Goal: Information Seeking & Learning: Learn about a topic

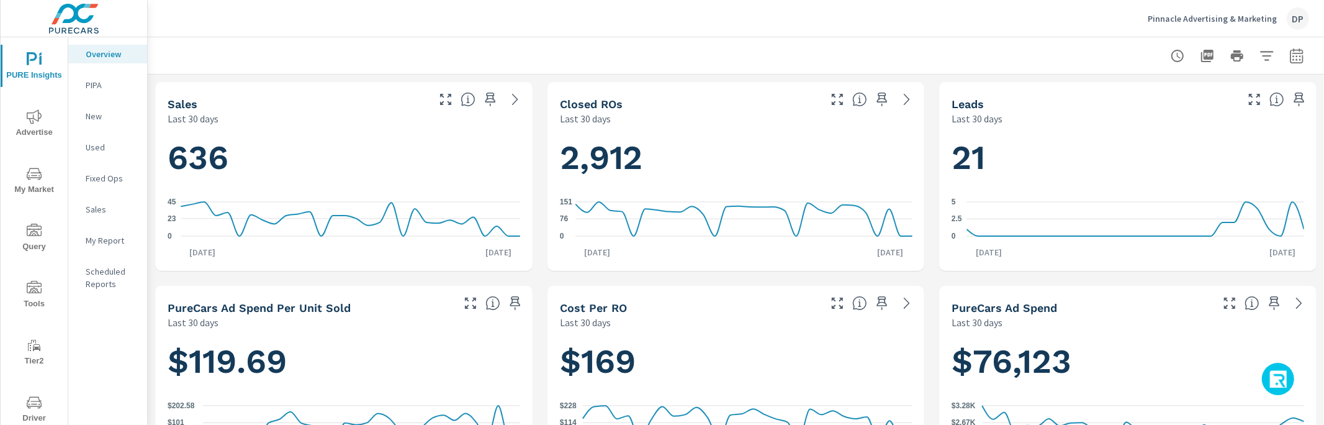
scroll to position [1, 0]
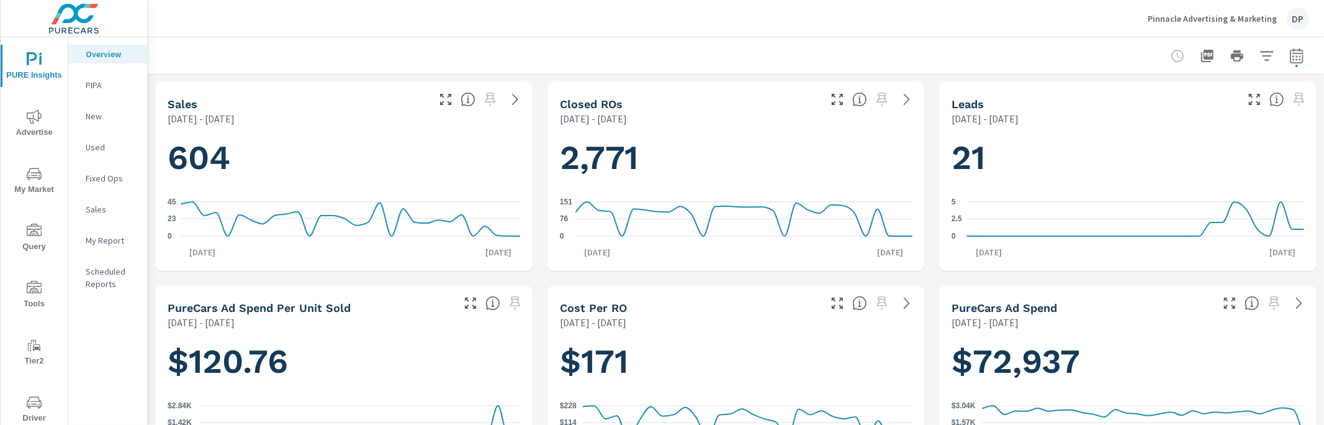
scroll to position [2, 0]
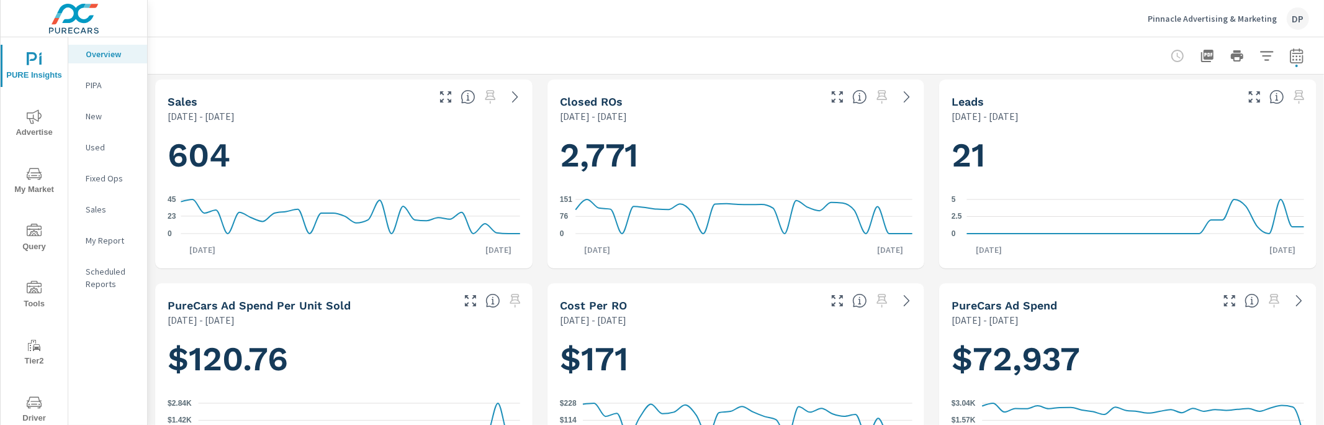
click at [45, 188] on span "My Market" at bounding box center [34, 181] width 60 height 30
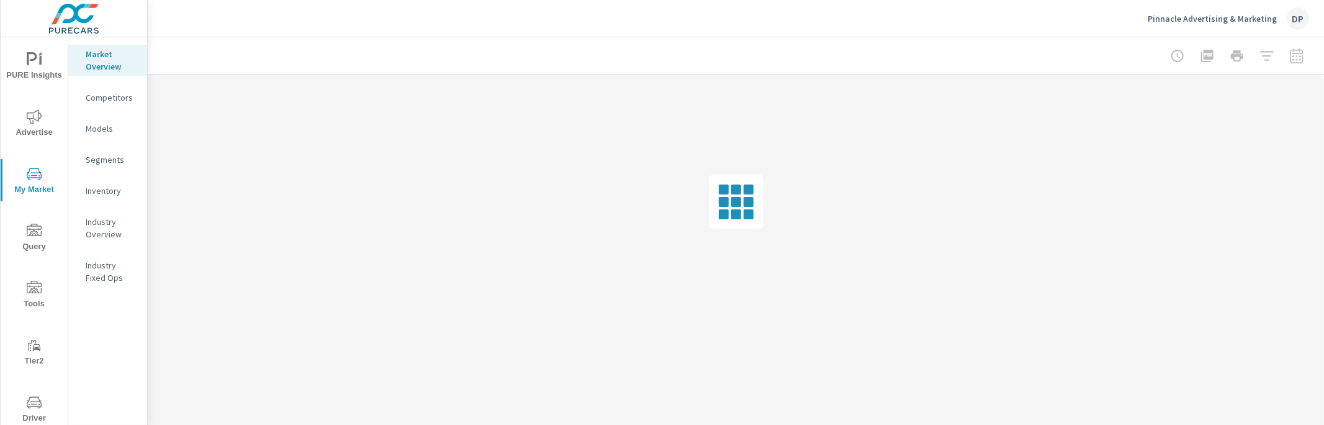
click at [111, 191] on p "Inventory" at bounding box center [112, 190] width 52 height 12
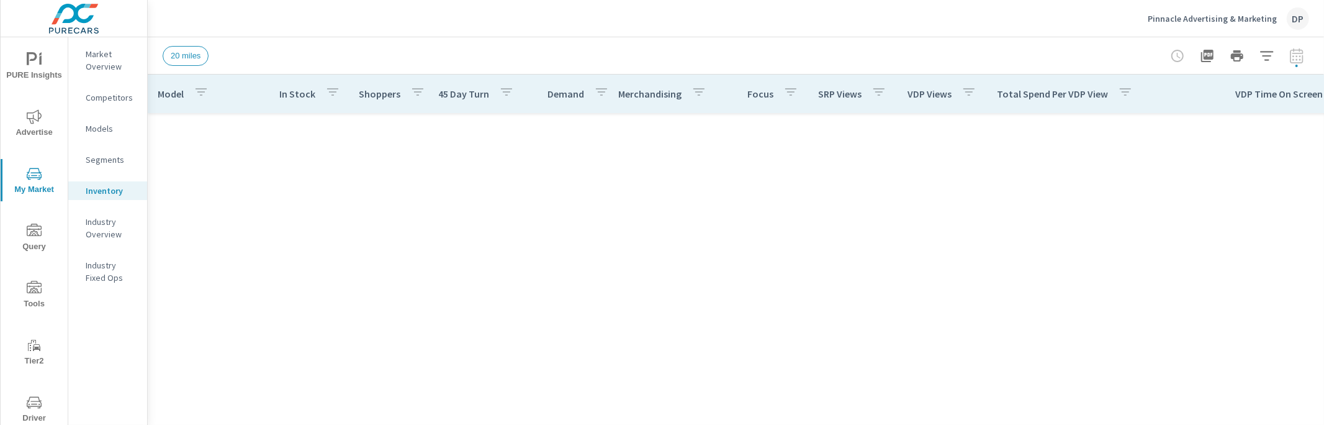
scroll to position [1211, 0]
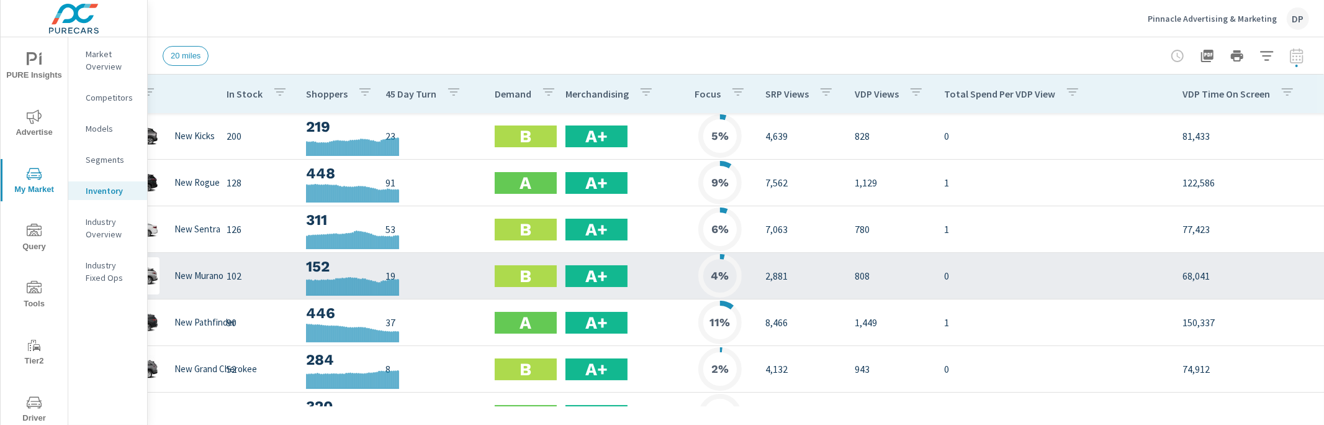
scroll to position [0, 75]
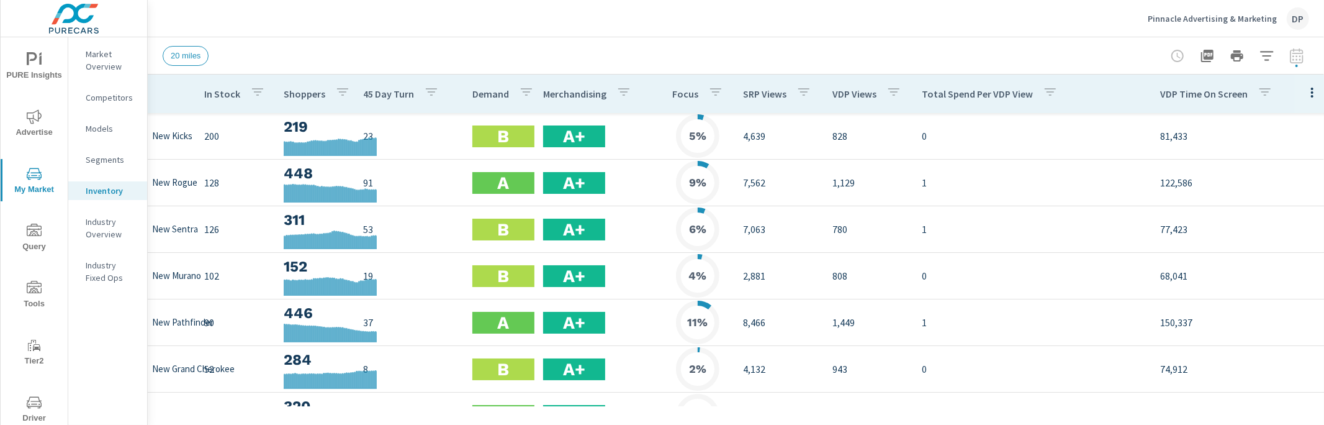
click at [1306, 92] on icon "button" at bounding box center [1312, 92] width 15 height 15
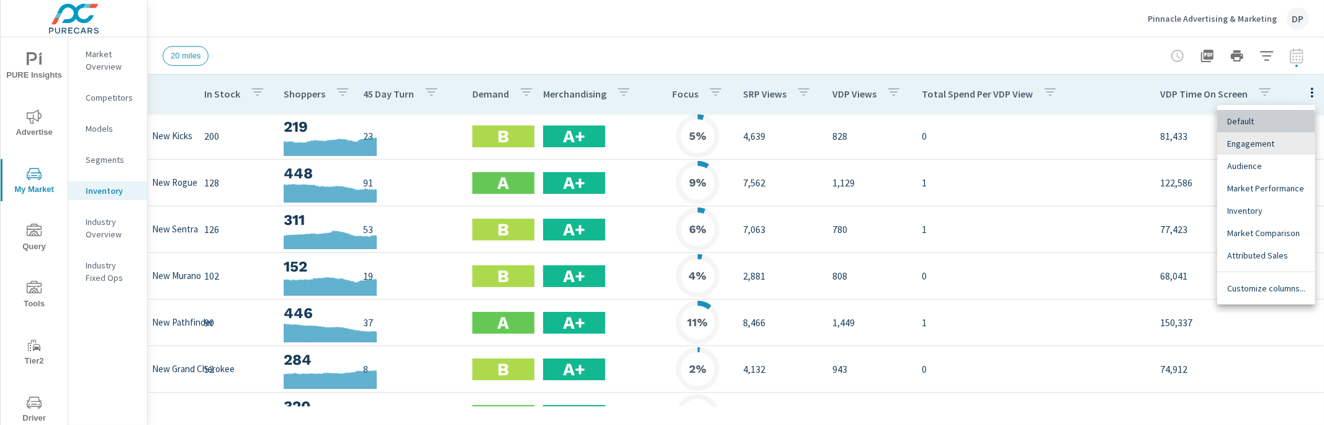
click at [1254, 123] on span "Default" at bounding box center [1267, 121] width 78 height 12
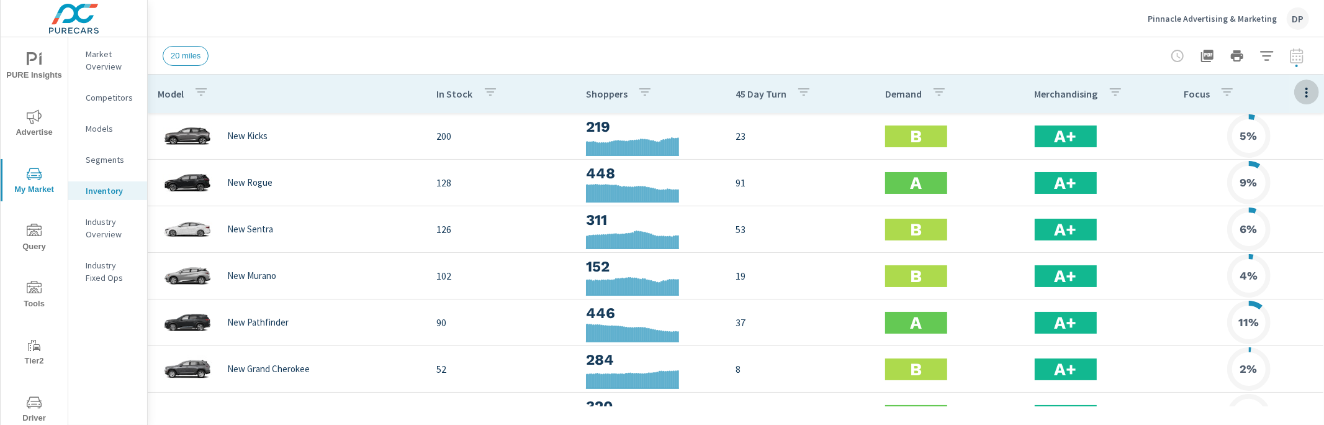
click at [1303, 93] on icon "button" at bounding box center [1307, 92] width 15 height 15
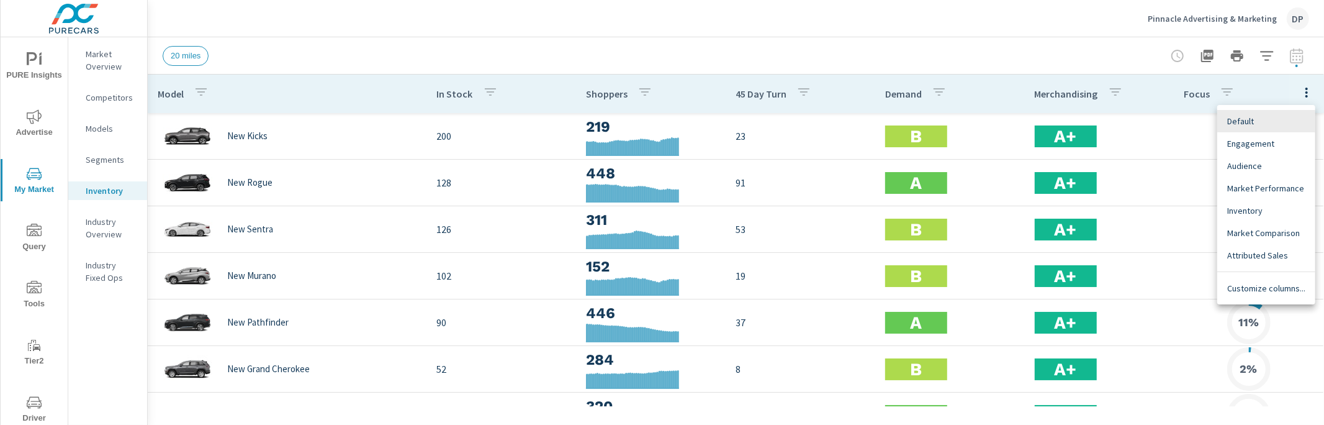
click at [1267, 138] on span "Engagement" at bounding box center [1267, 143] width 78 height 12
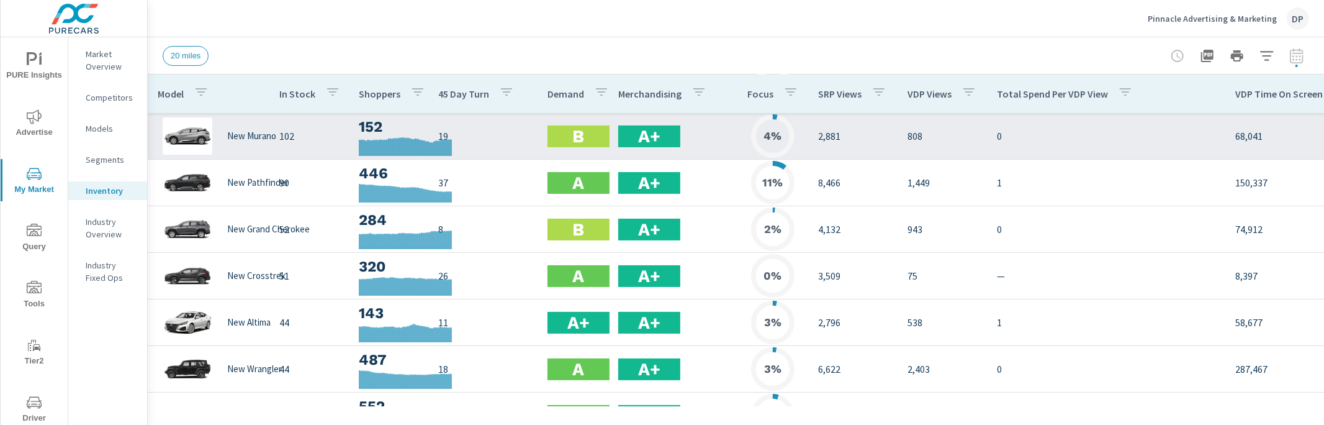
scroll to position [253, 0]
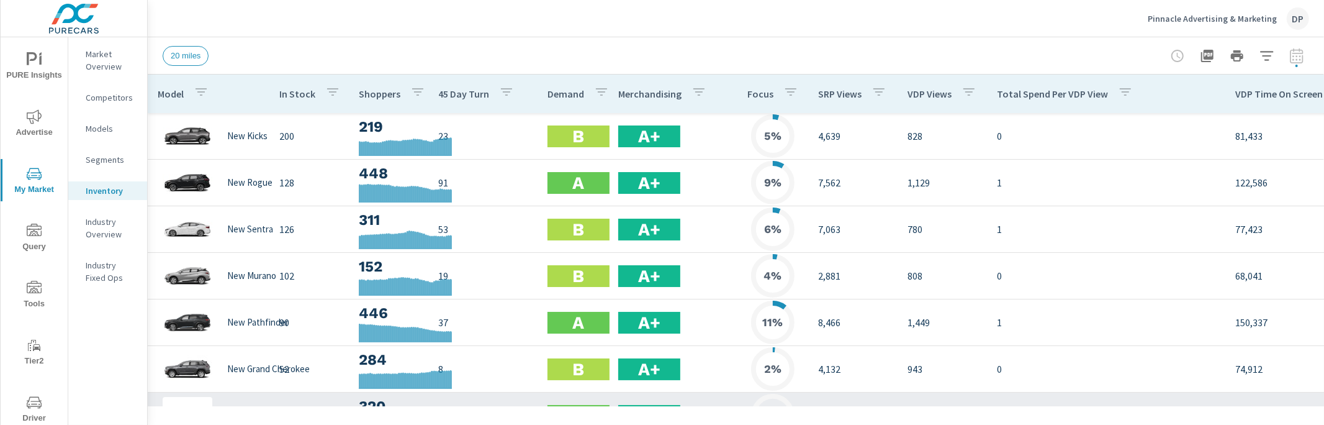
scroll to position [258, 0]
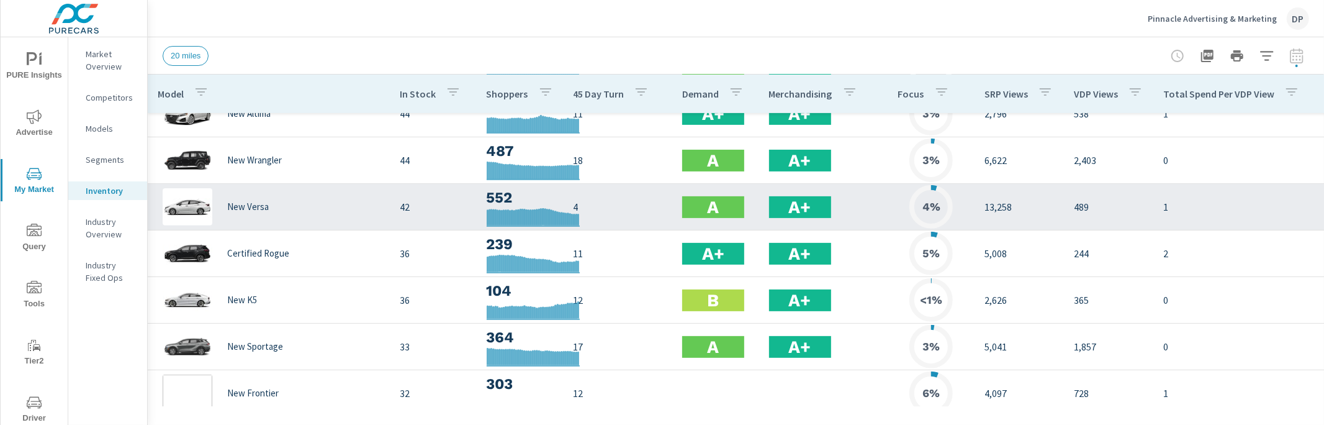
scroll to position [398, 0]
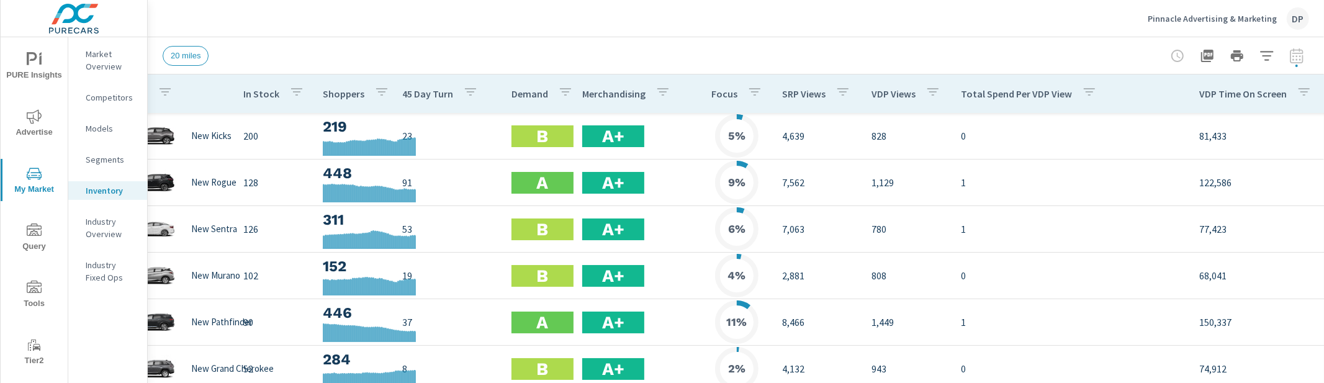
scroll to position [0, 75]
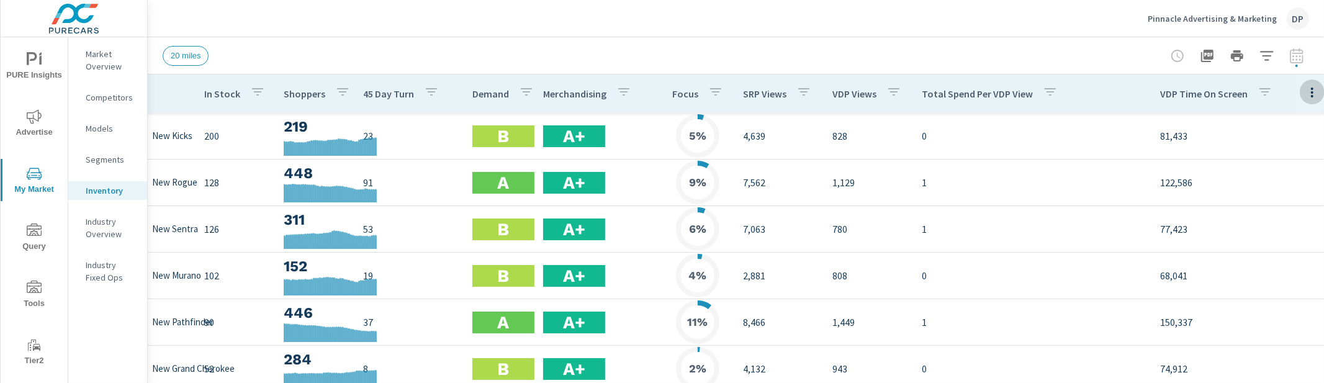
click at [1305, 93] on icon "button" at bounding box center [1312, 92] width 15 height 15
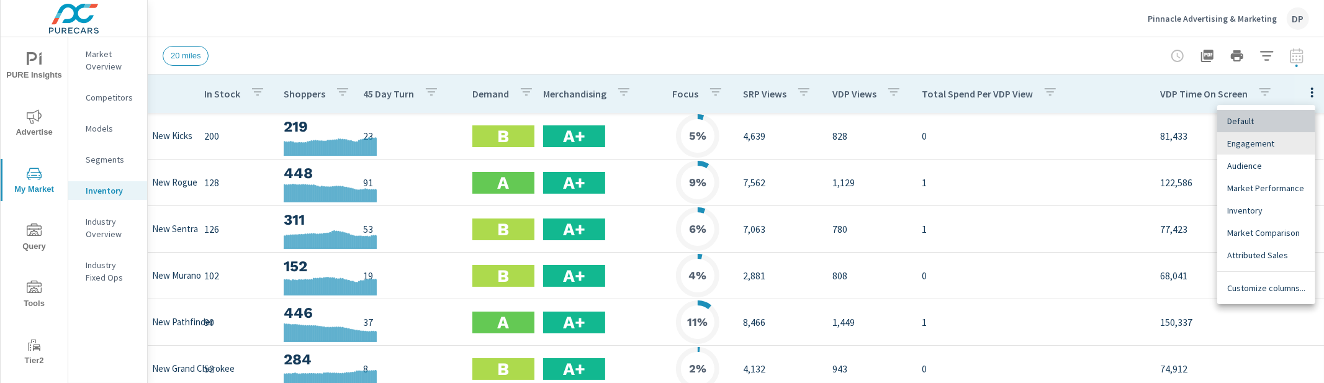
click at [1245, 125] on span "Default" at bounding box center [1267, 121] width 78 height 12
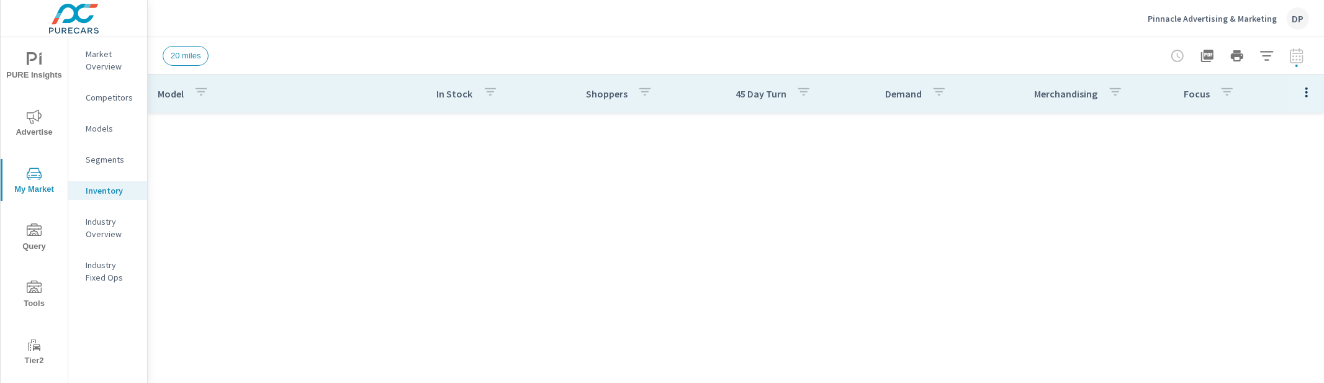
scroll to position [716, 0]
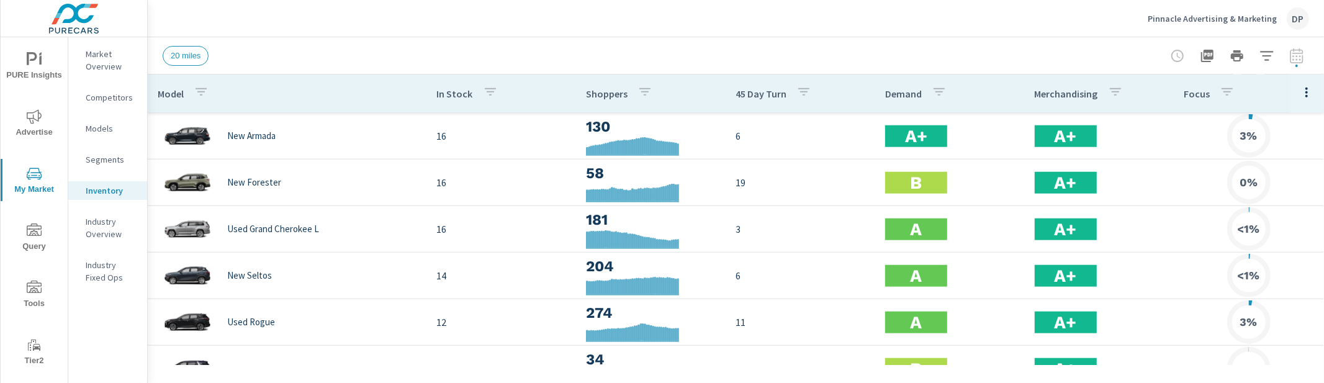
scroll to position [1386, 0]
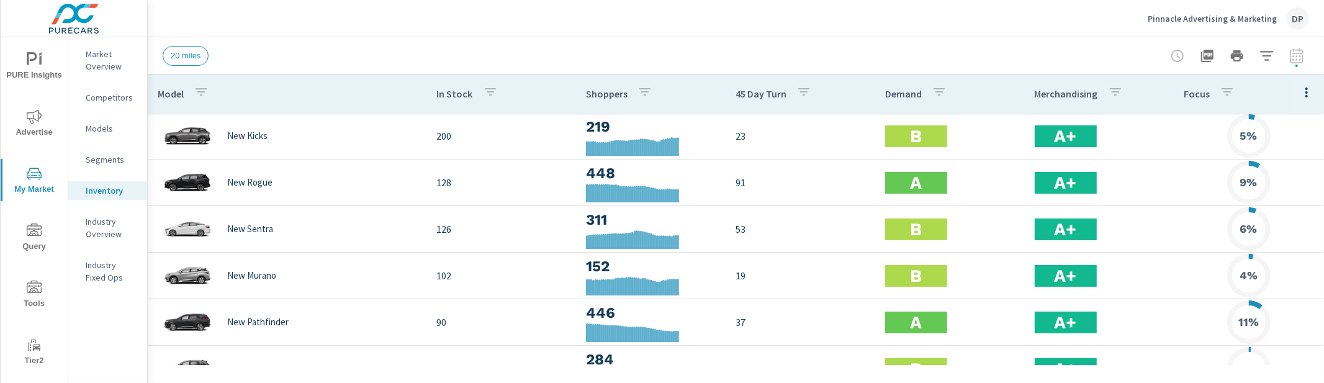
click at [1302, 91] on icon "button" at bounding box center [1307, 92] width 15 height 15
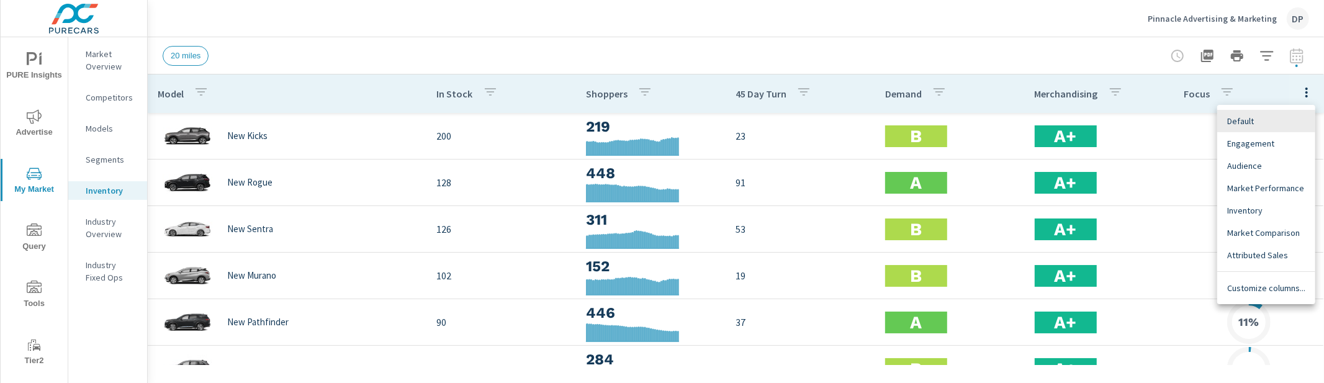
click at [1258, 148] on span "Engagement" at bounding box center [1267, 143] width 78 height 12
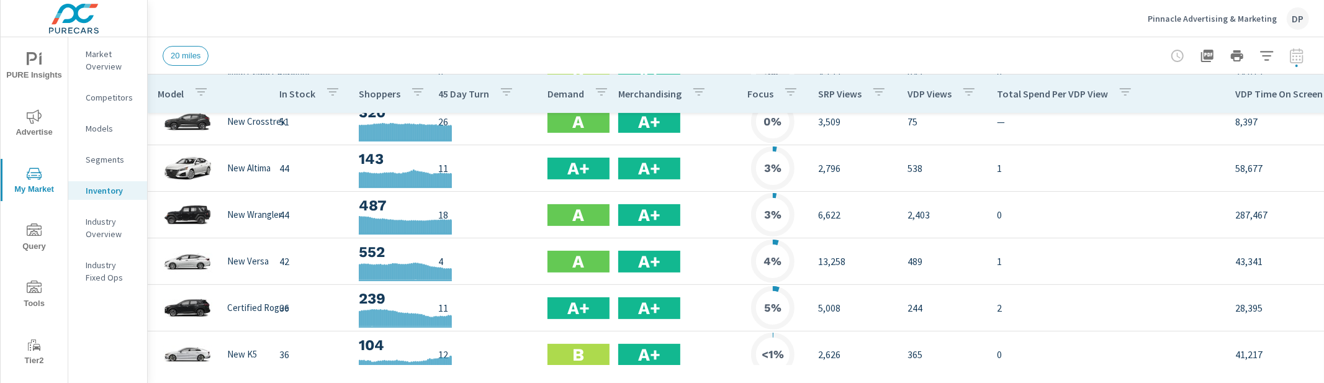
scroll to position [375, 0]
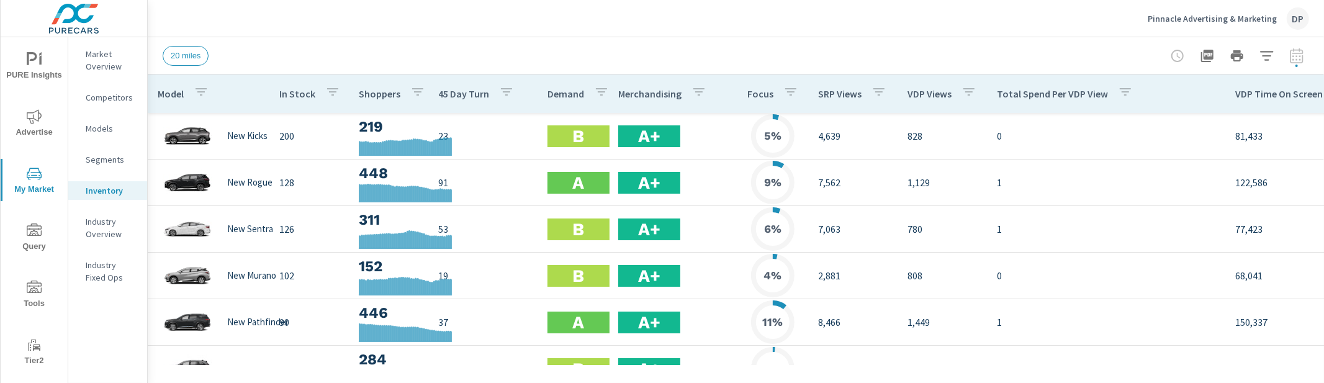
scroll to position [371, 0]
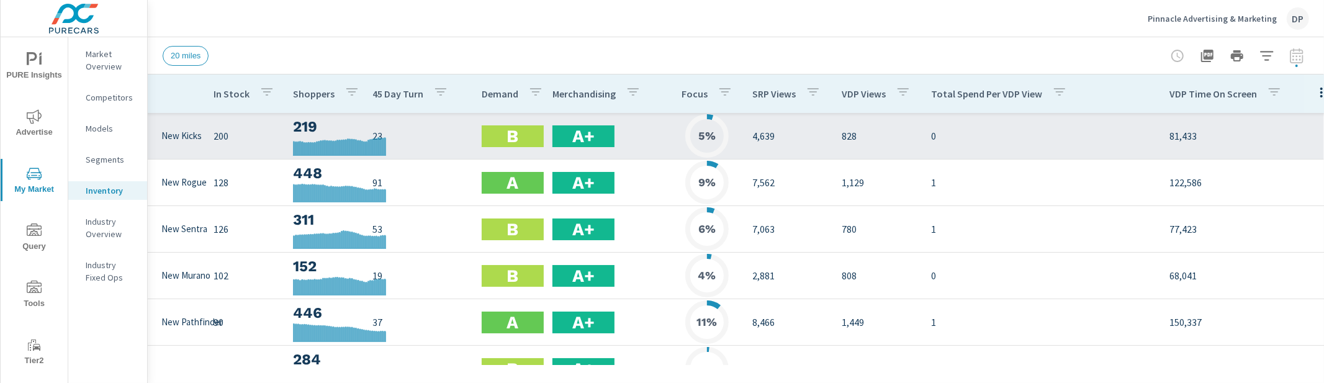
scroll to position [0, 75]
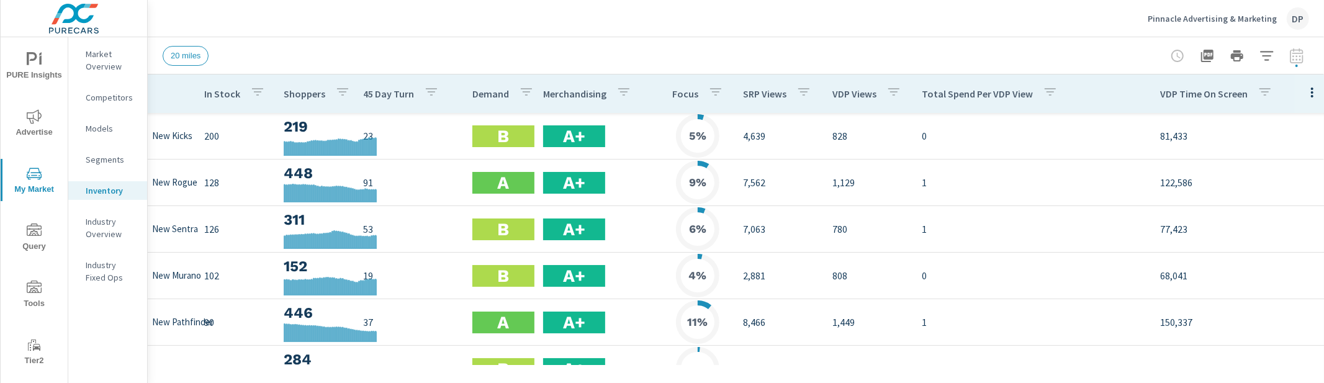
click at [1300, 95] on button "button" at bounding box center [1312, 91] width 25 height 25
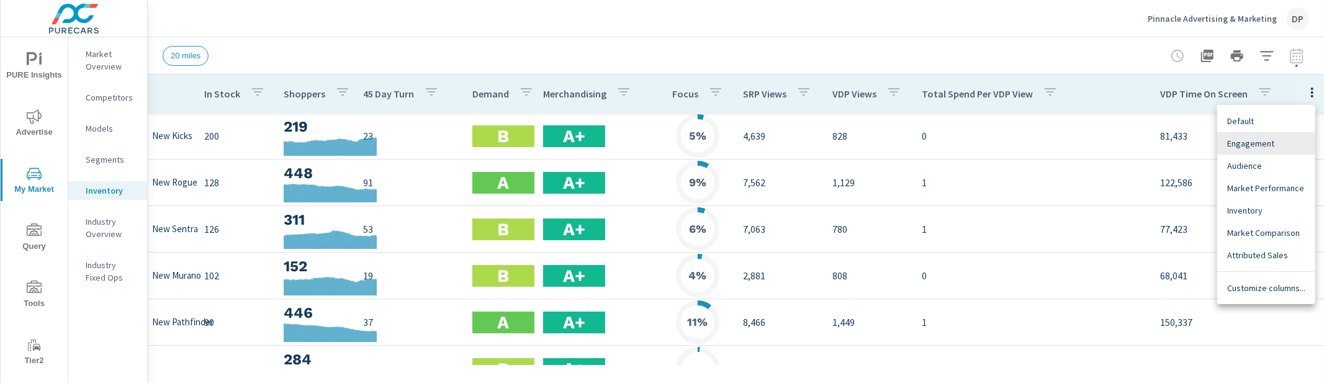
click at [1257, 126] on span "Default" at bounding box center [1267, 121] width 78 height 12
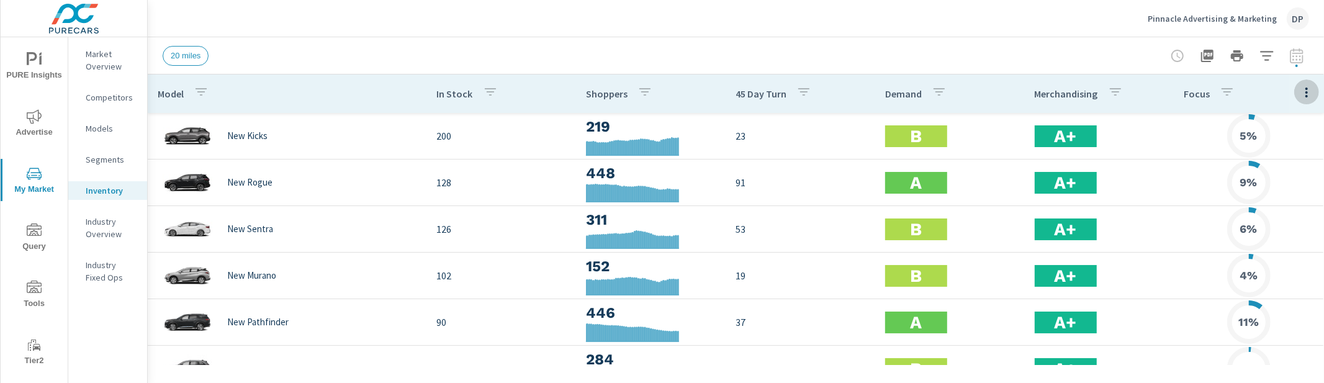
click at [1303, 96] on icon "button" at bounding box center [1307, 92] width 15 height 15
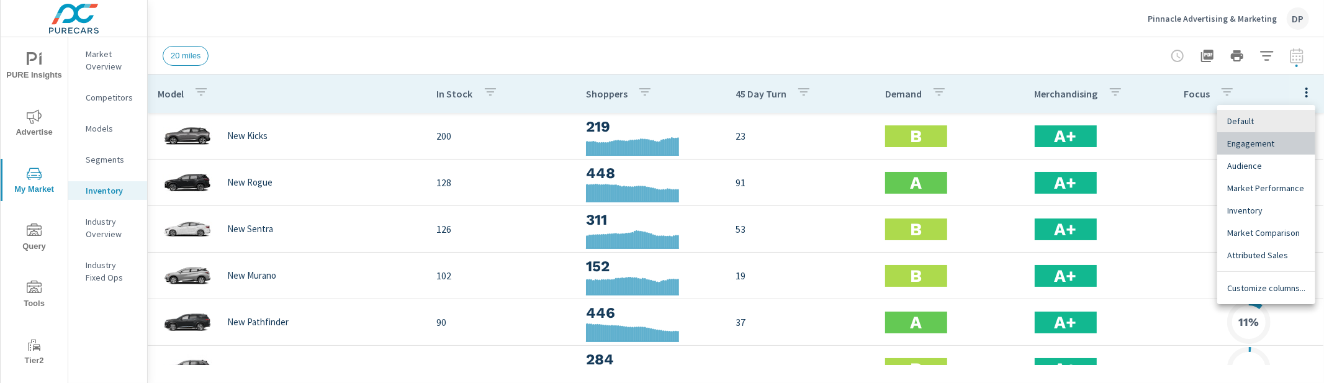
click at [1267, 147] on span "Engagement" at bounding box center [1267, 143] width 78 height 12
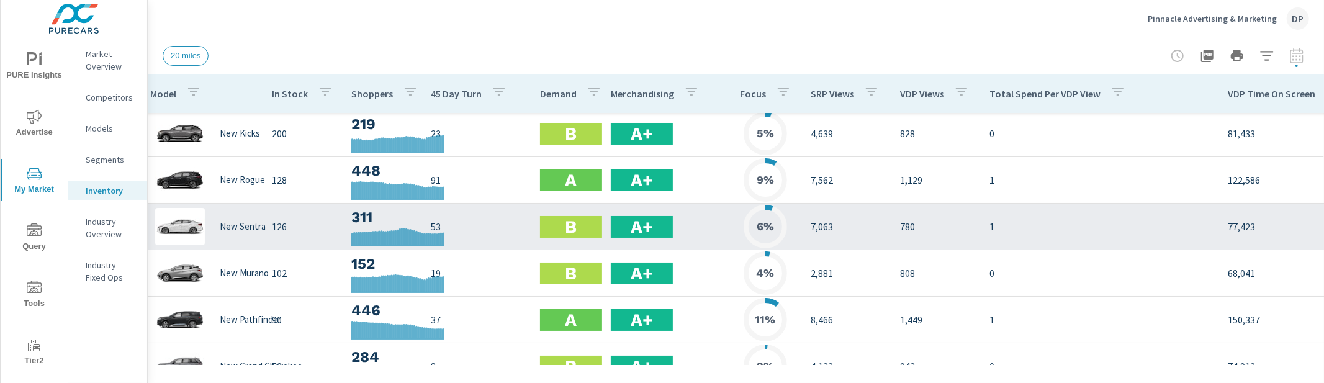
scroll to position [2, 0]
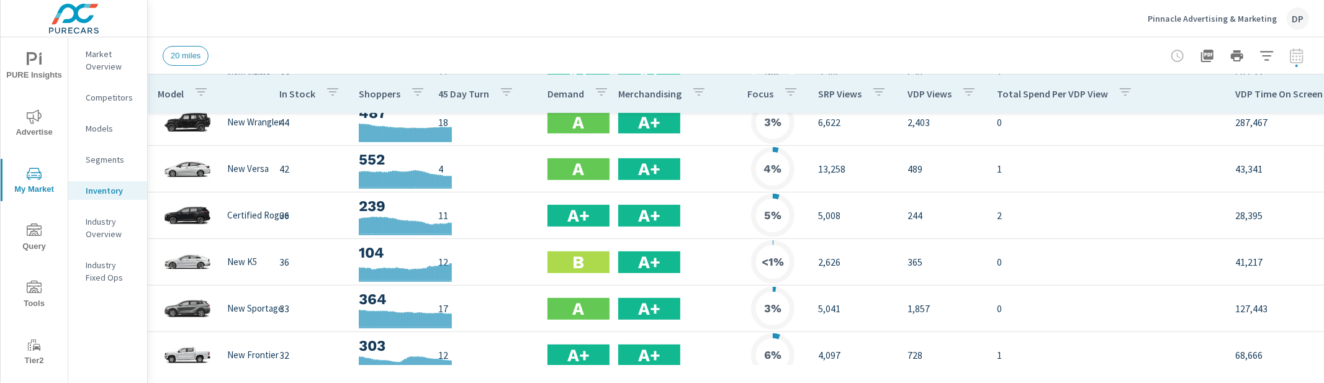
scroll to position [686, 0]
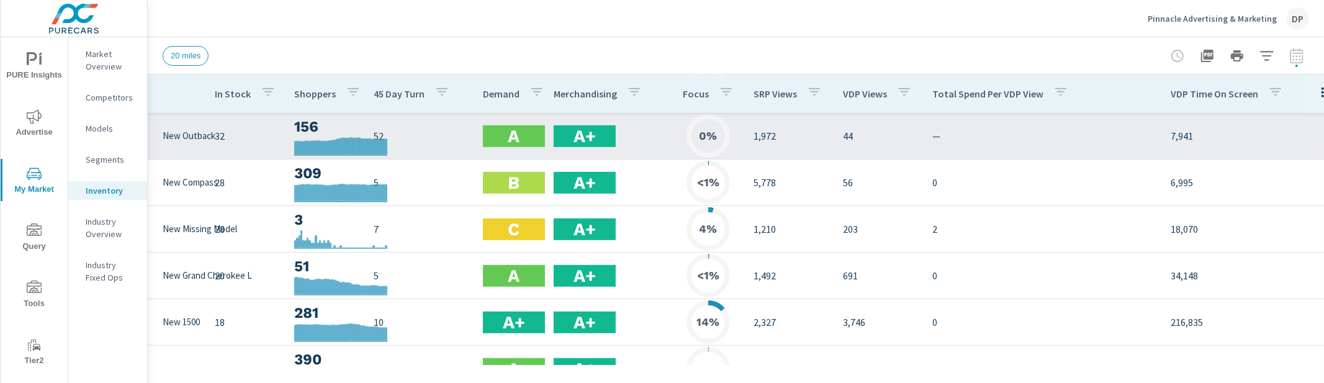
scroll to position [652, 75]
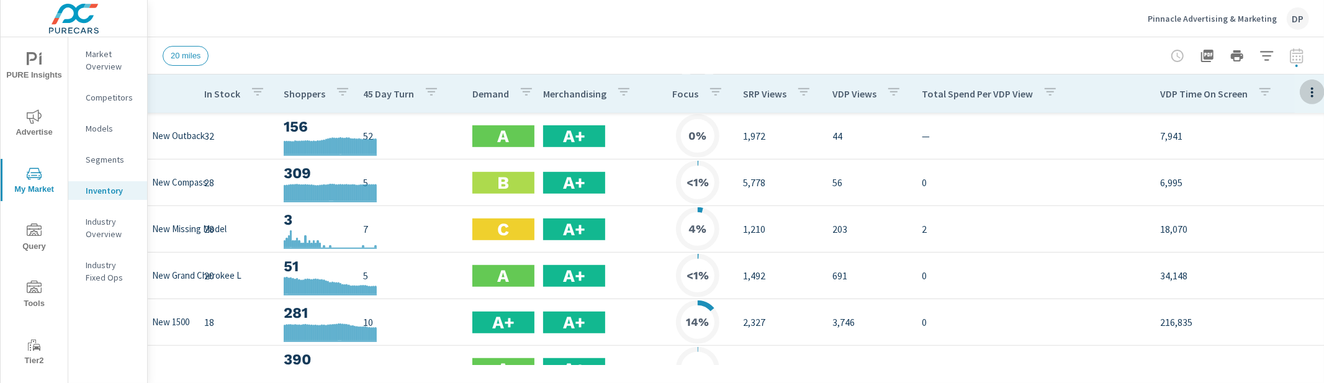
click at [1305, 92] on icon "button" at bounding box center [1312, 92] width 15 height 15
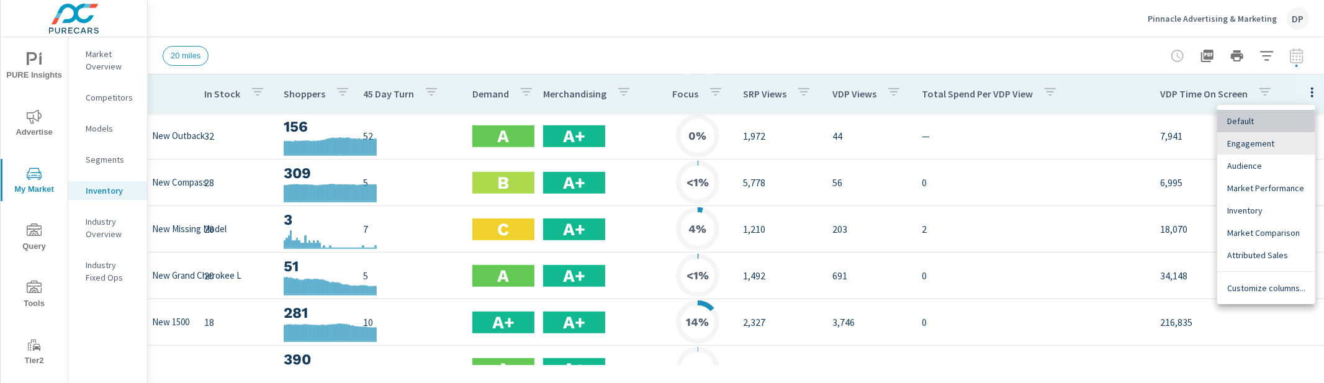
click at [1264, 121] on span "Default" at bounding box center [1267, 121] width 78 height 12
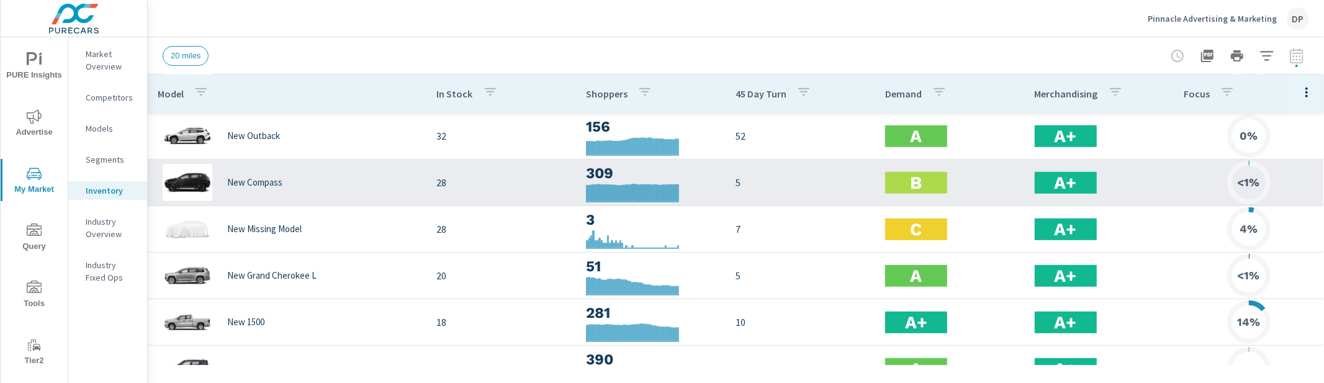
scroll to position [654, 0]
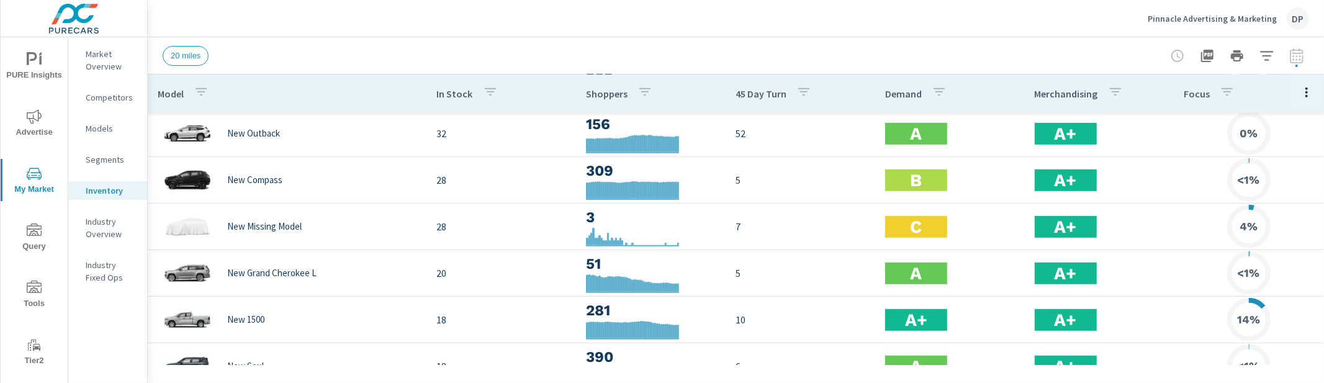
click at [1306, 94] on icon "button" at bounding box center [1307, 92] width 15 height 15
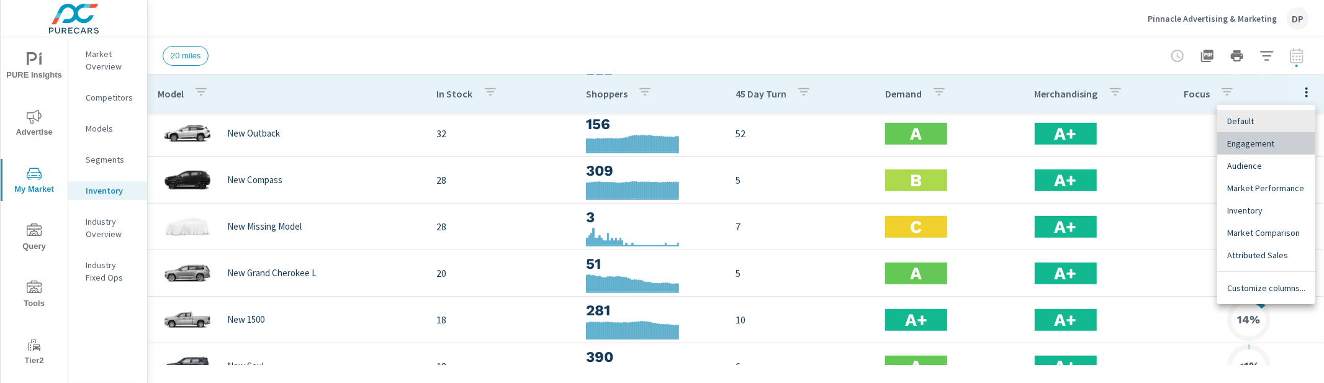
click at [1265, 142] on span "Engagement" at bounding box center [1267, 143] width 78 height 12
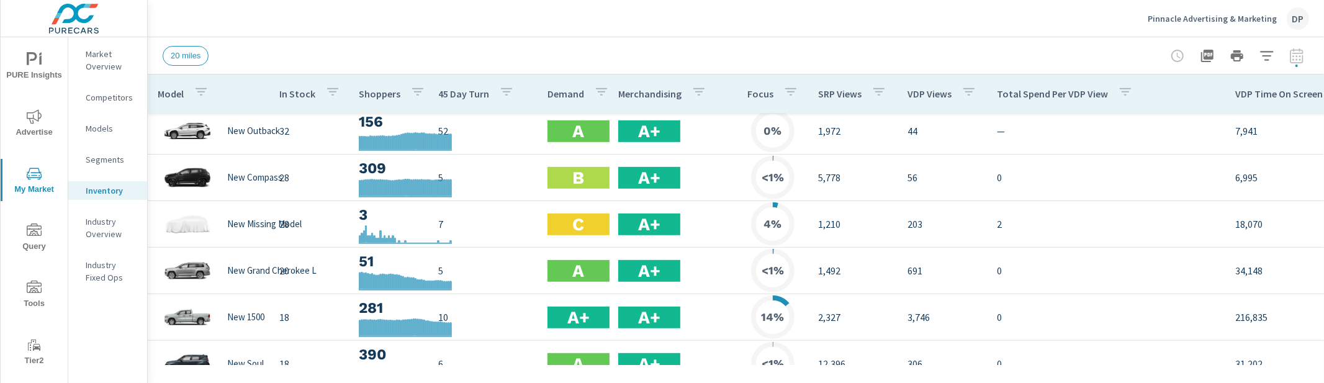
scroll to position [1084, 0]
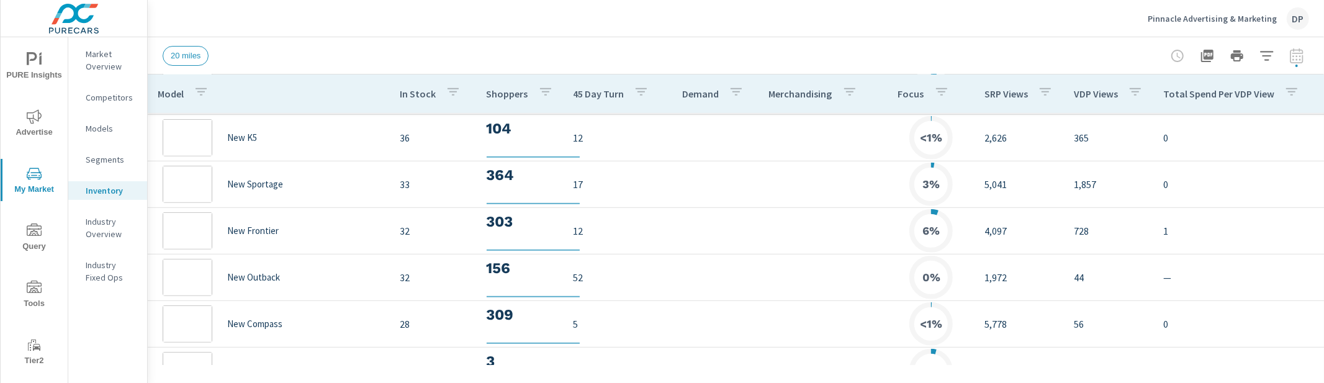
scroll to position [307, 0]
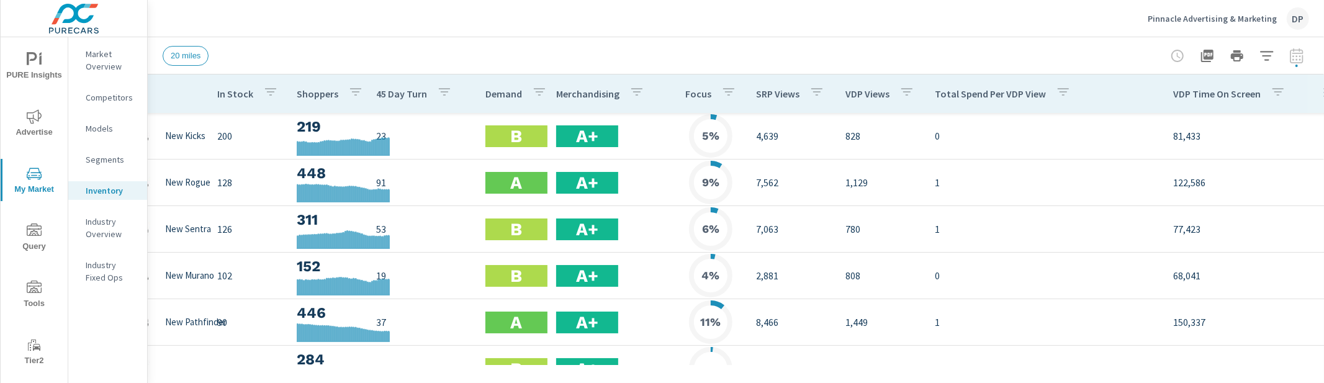
scroll to position [0, 75]
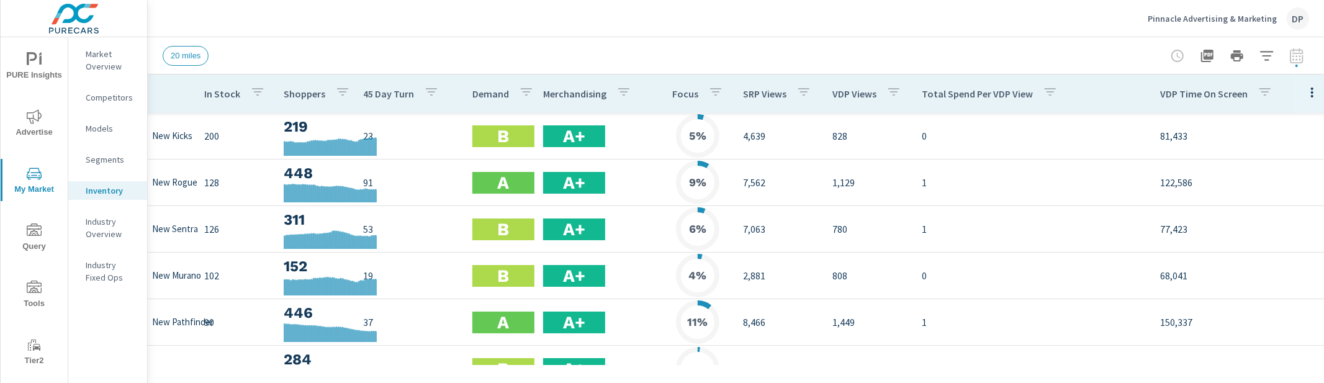
click at [1305, 96] on icon "button" at bounding box center [1312, 92] width 15 height 15
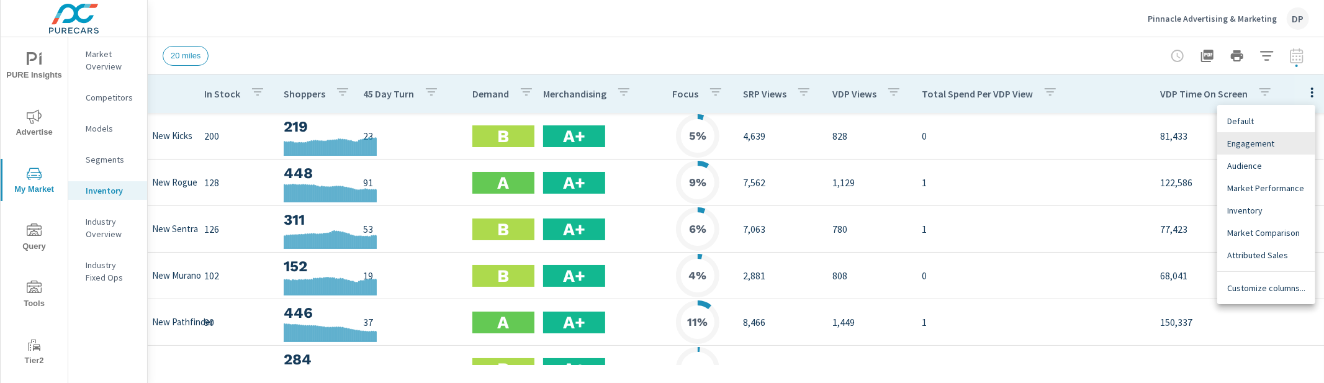
click at [1277, 122] on span "Default" at bounding box center [1267, 121] width 78 height 12
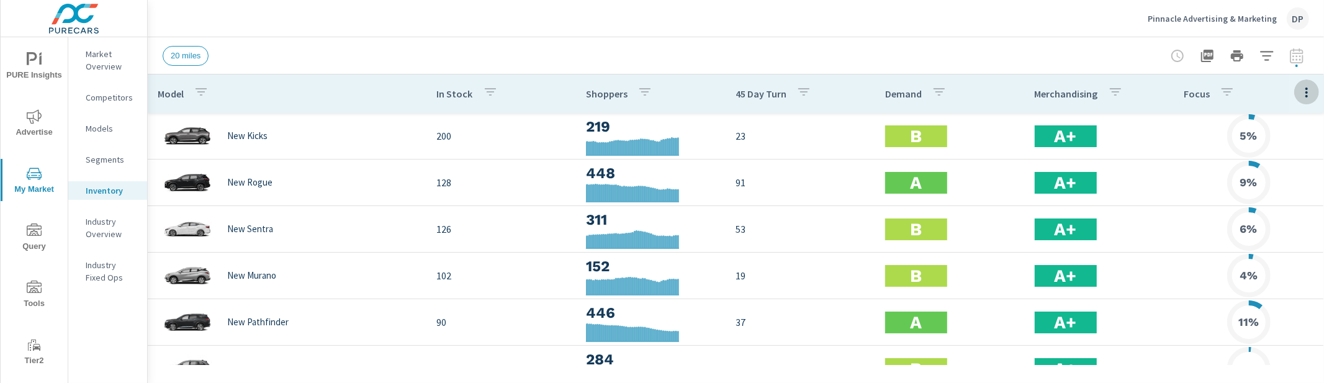
click at [1310, 92] on icon "button" at bounding box center [1307, 92] width 15 height 15
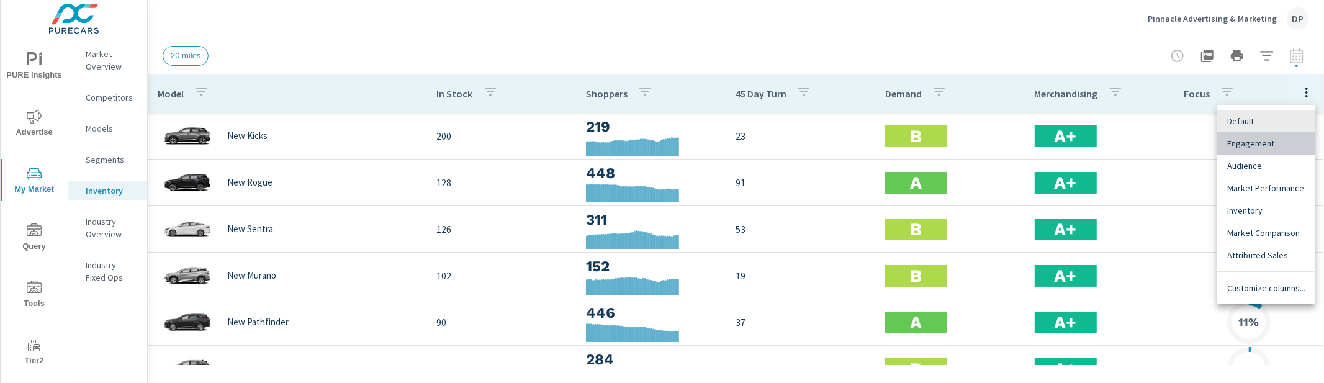
click at [1283, 140] on span "Engagement" at bounding box center [1267, 143] width 78 height 12
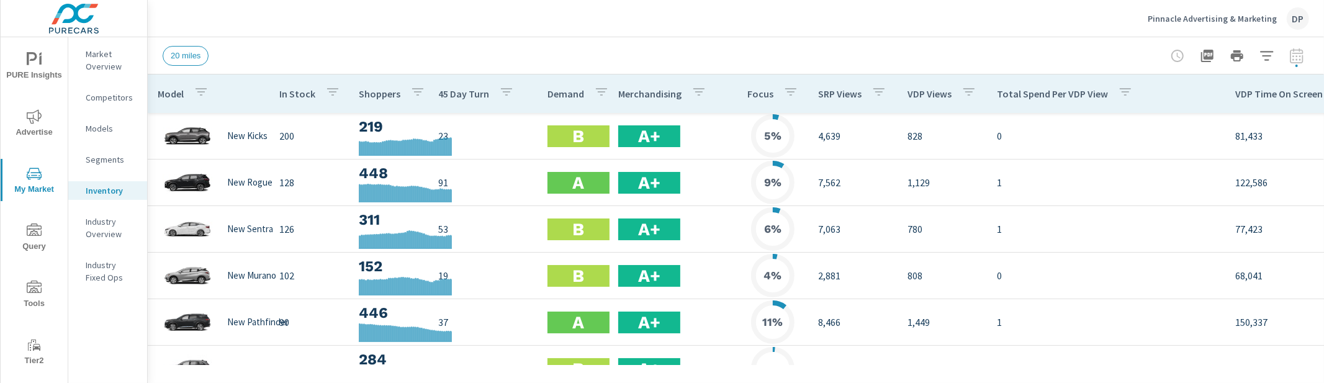
scroll to position [0, 75]
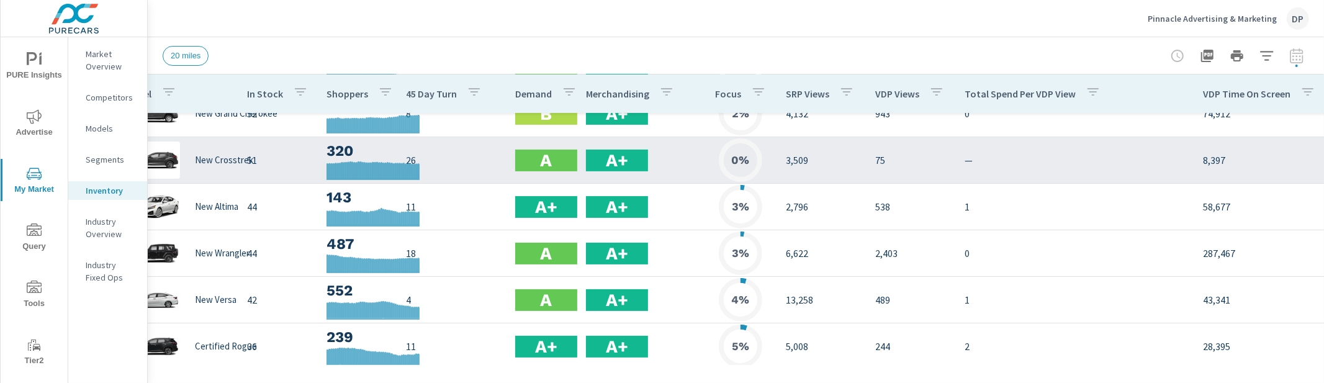
scroll to position [255, 0]
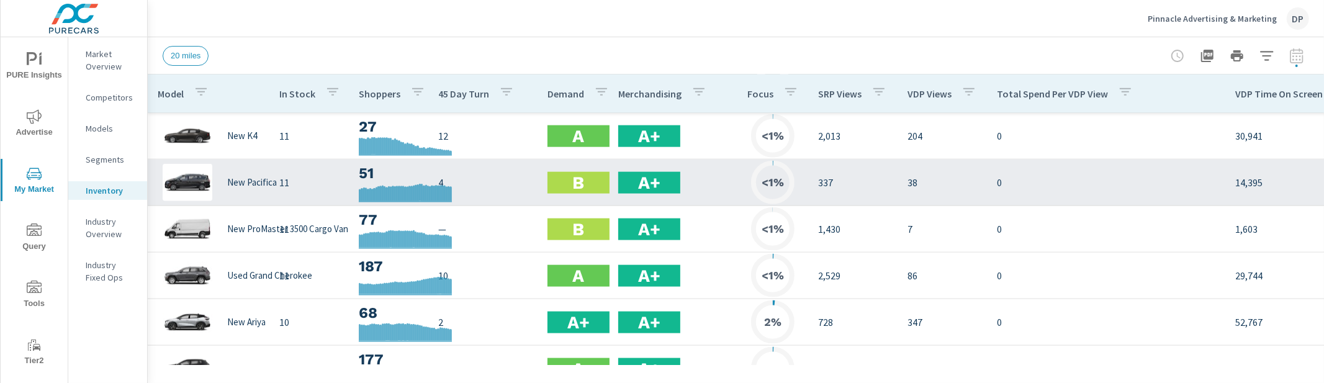
scroll to position [1386, 0]
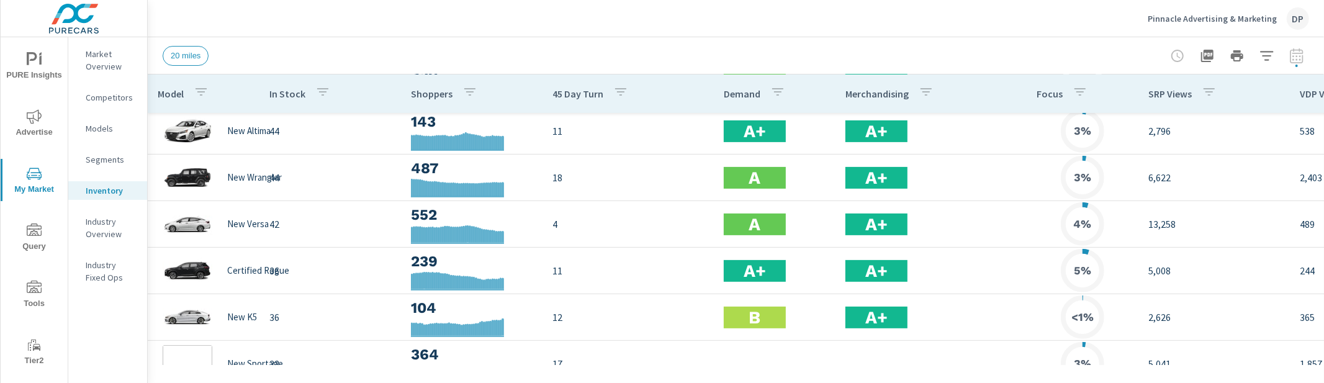
scroll to position [393, 0]
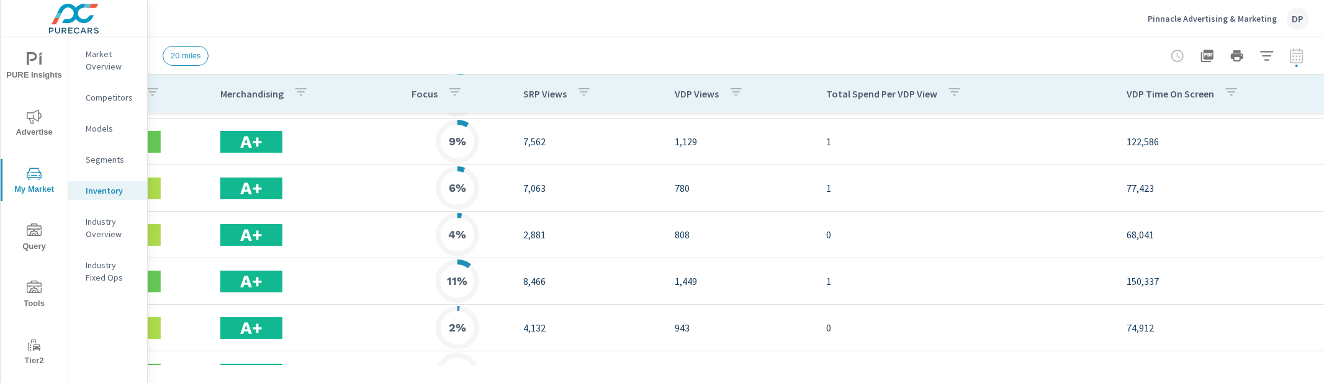
scroll to position [41, 789]
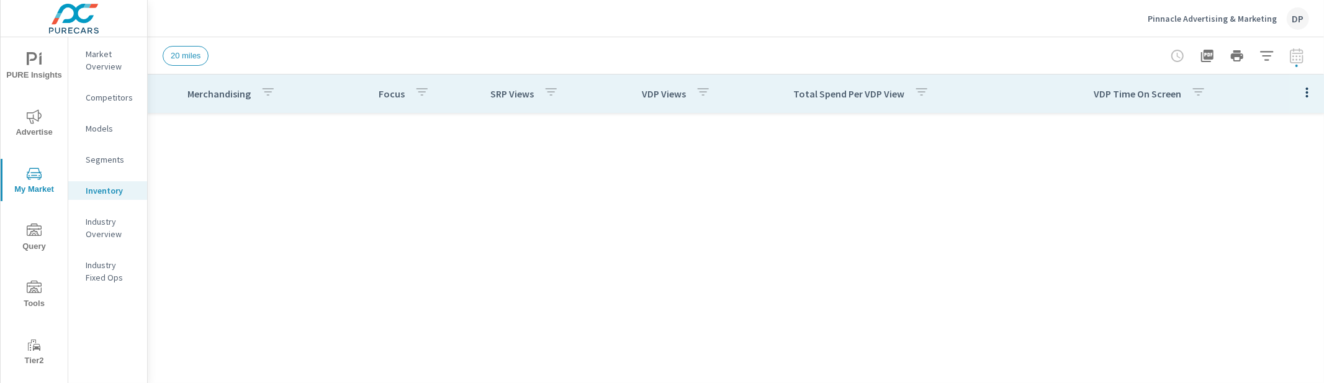
scroll to position [896, 789]
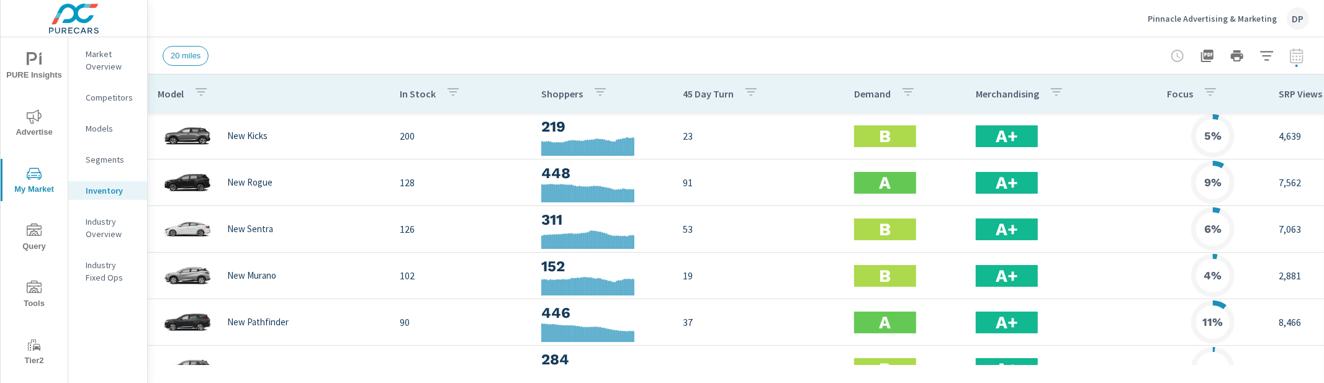
click at [94, 158] on p "Segments" at bounding box center [112, 159] width 52 height 12
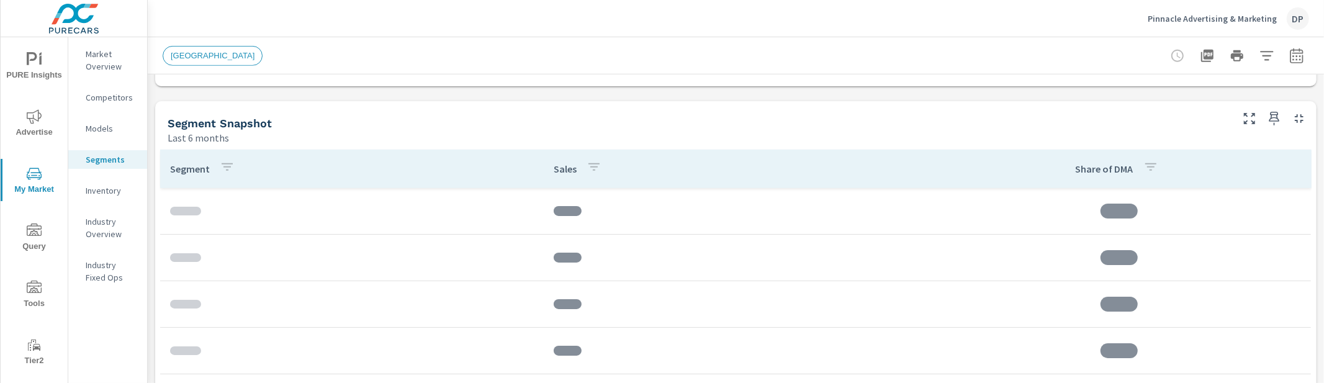
scroll to position [609, 0]
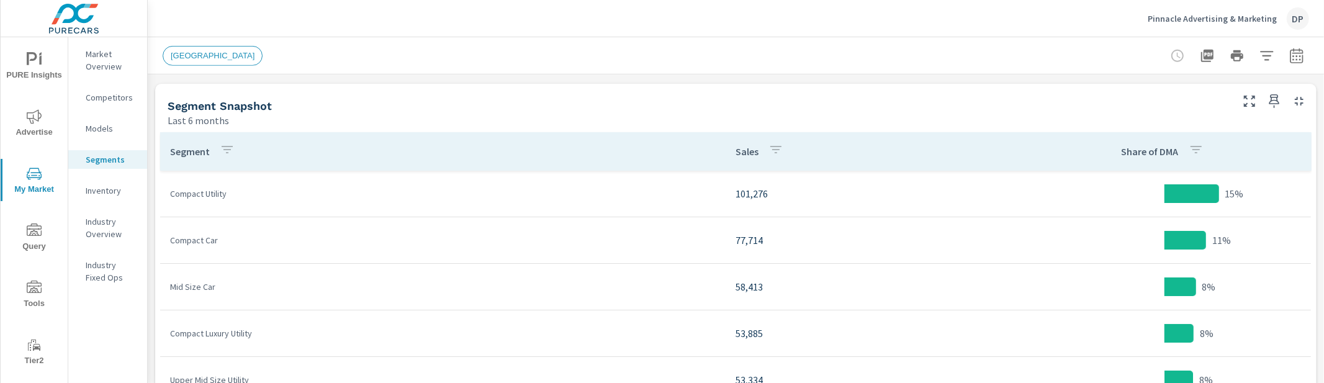
click at [116, 185] on p "Inventory" at bounding box center [112, 190] width 52 height 12
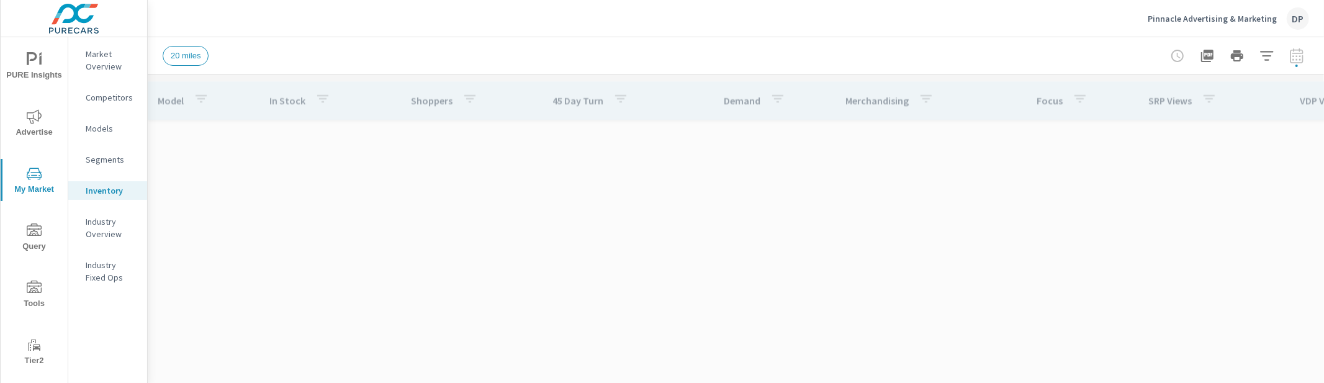
scroll to position [1211, 0]
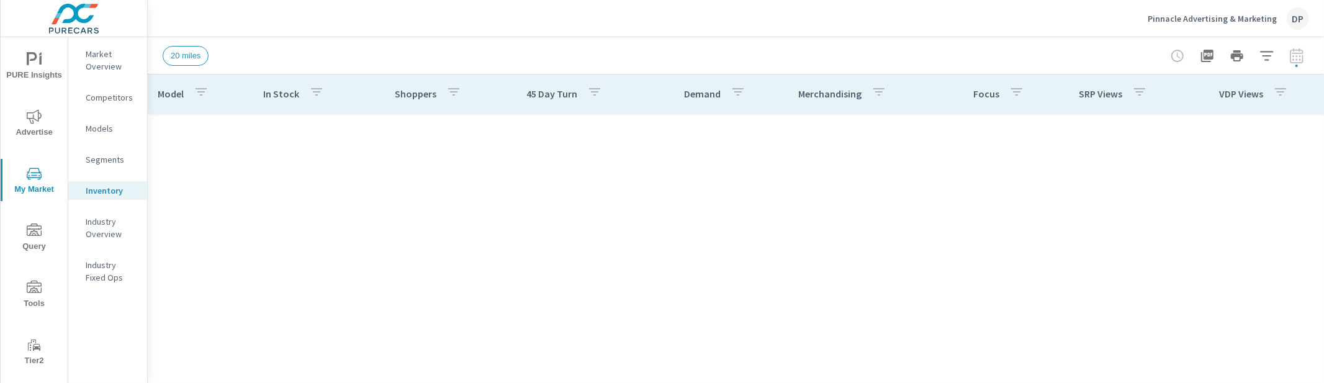
scroll to position [1211, 0]
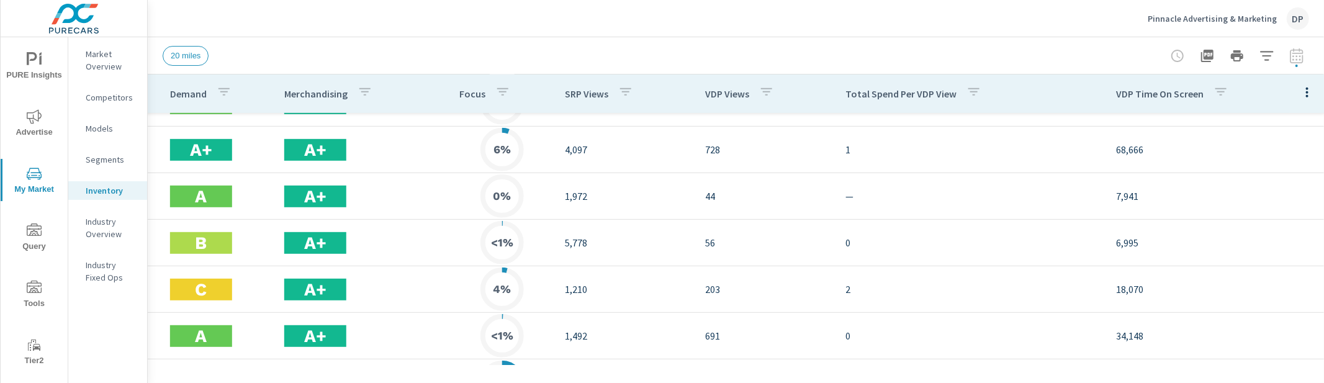
scroll to position [918, 651]
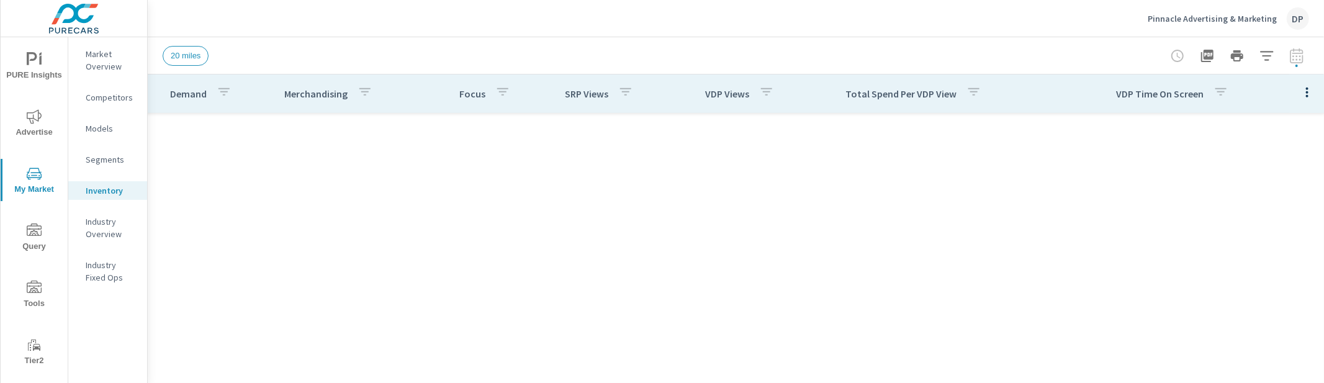
scroll to position [0, 651]
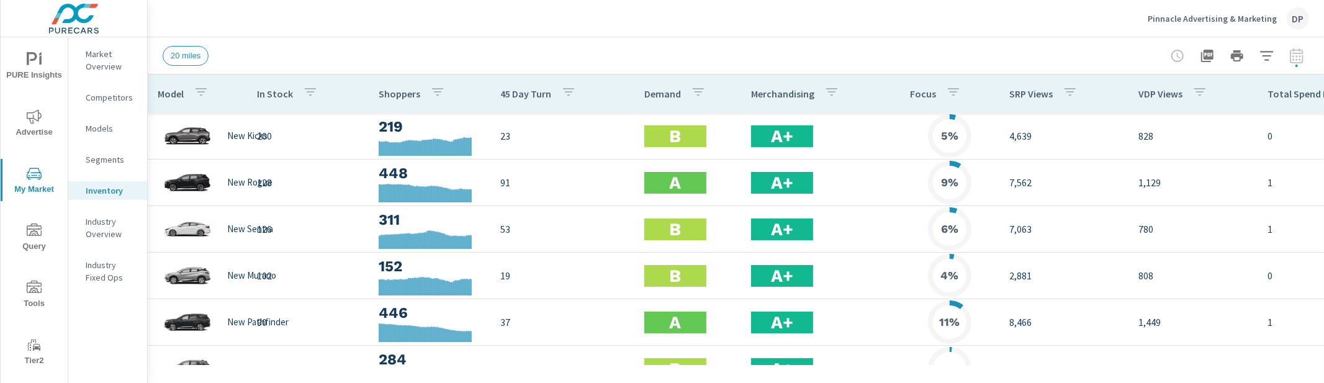
scroll to position [449, 0]
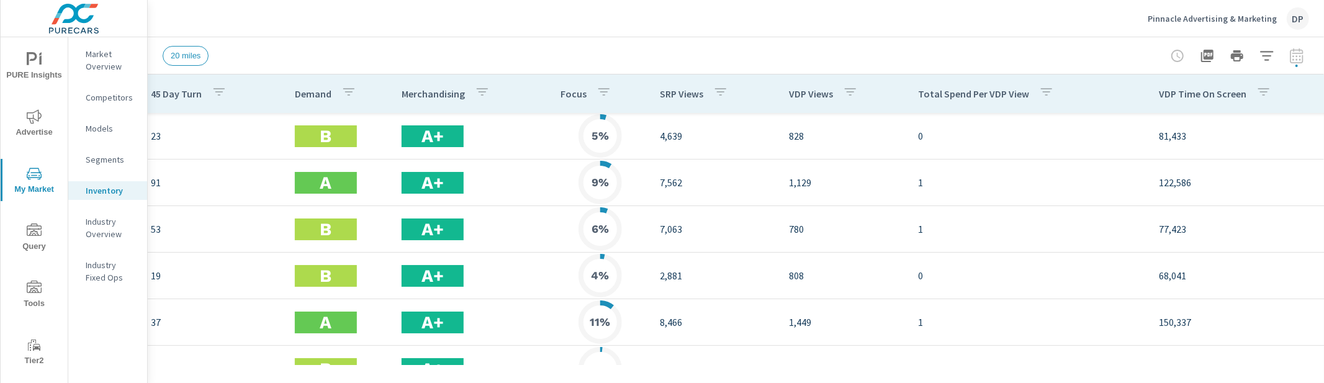
scroll to position [0, 513]
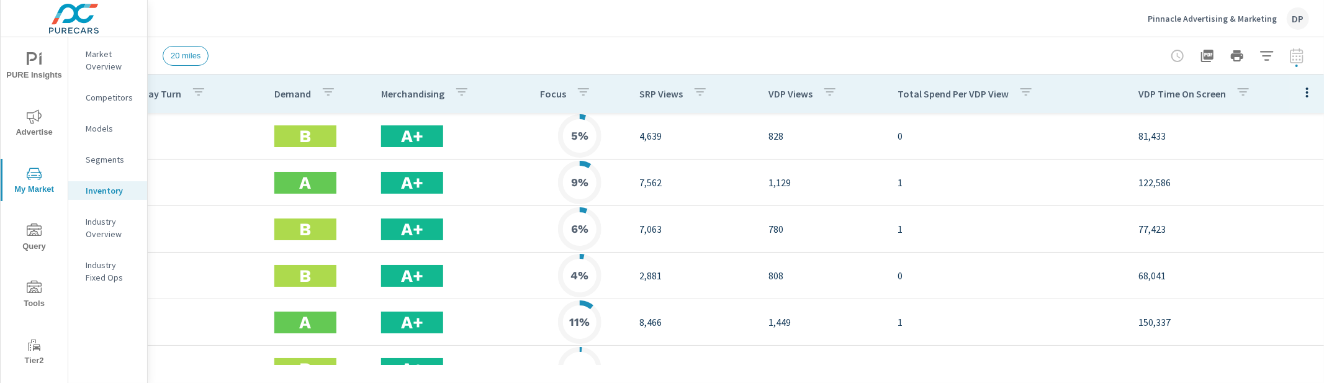
click at [1303, 92] on icon "button" at bounding box center [1307, 92] width 15 height 15
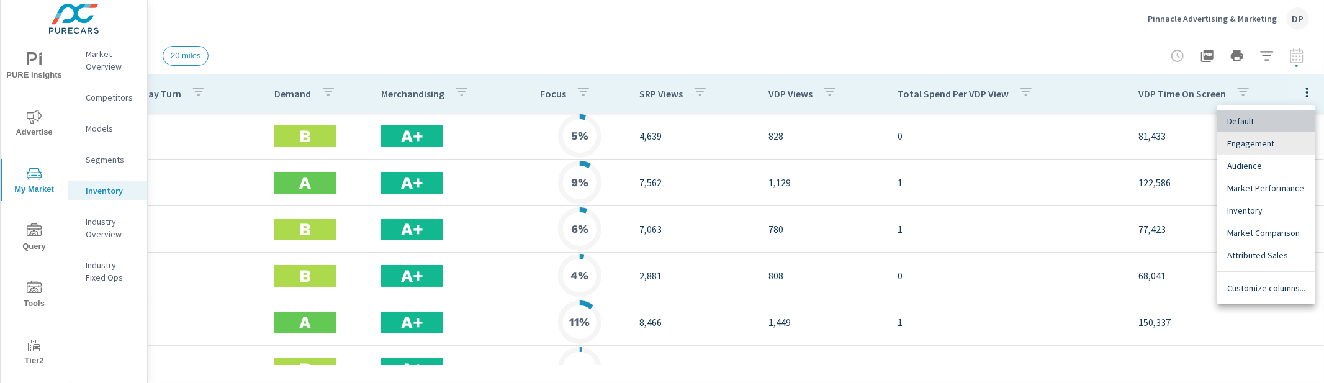
click at [1265, 127] on div "Default" at bounding box center [1267, 121] width 98 height 22
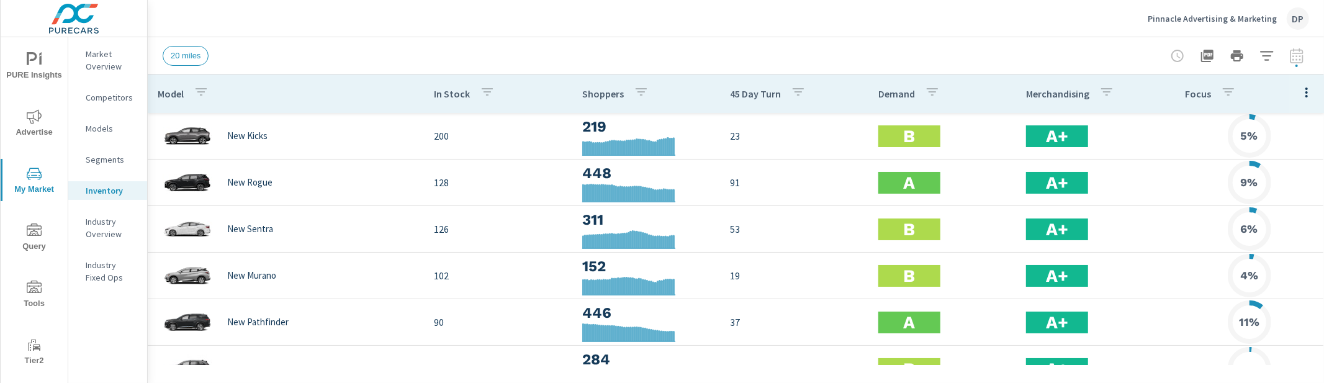
click at [1306, 93] on icon "button" at bounding box center [1307, 92] width 15 height 15
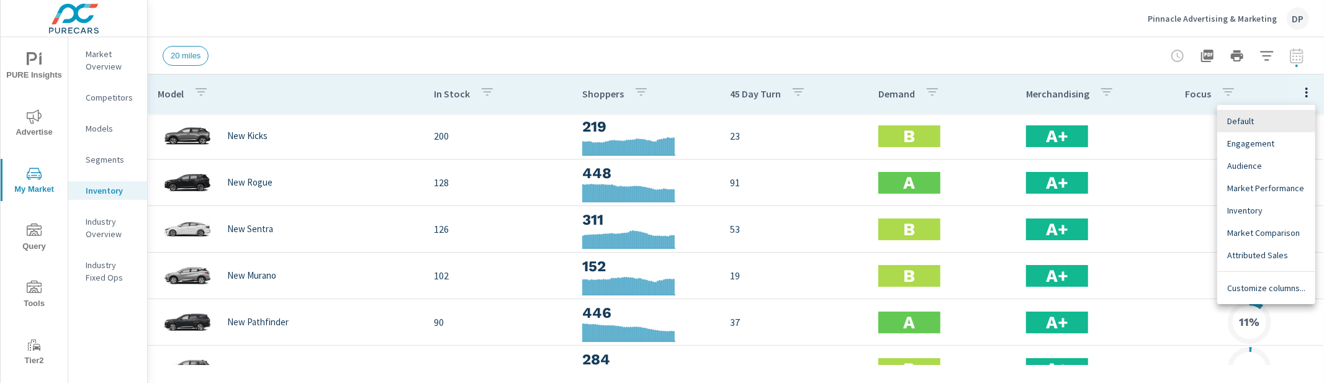
click at [1272, 143] on span "Engagement" at bounding box center [1267, 143] width 78 height 12
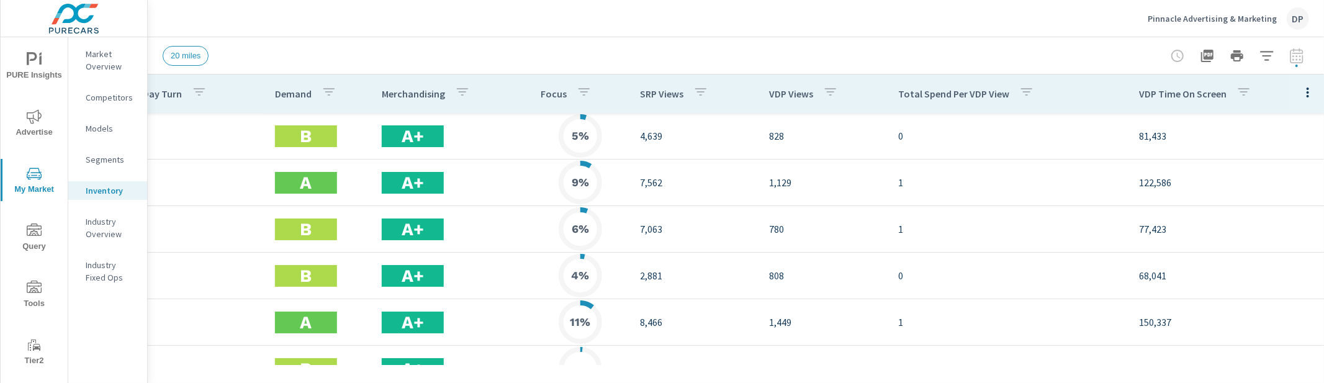
scroll to position [0, 513]
click at [1307, 88] on icon "button" at bounding box center [1307, 93] width 2 height 10
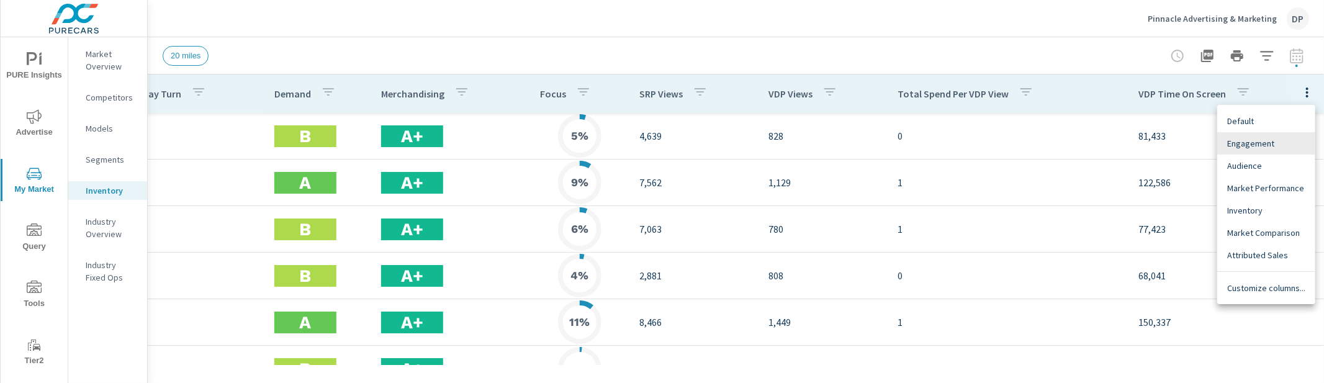
click at [1254, 168] on span "Audience" at bounding box center [1267, 166] width 78 height 12
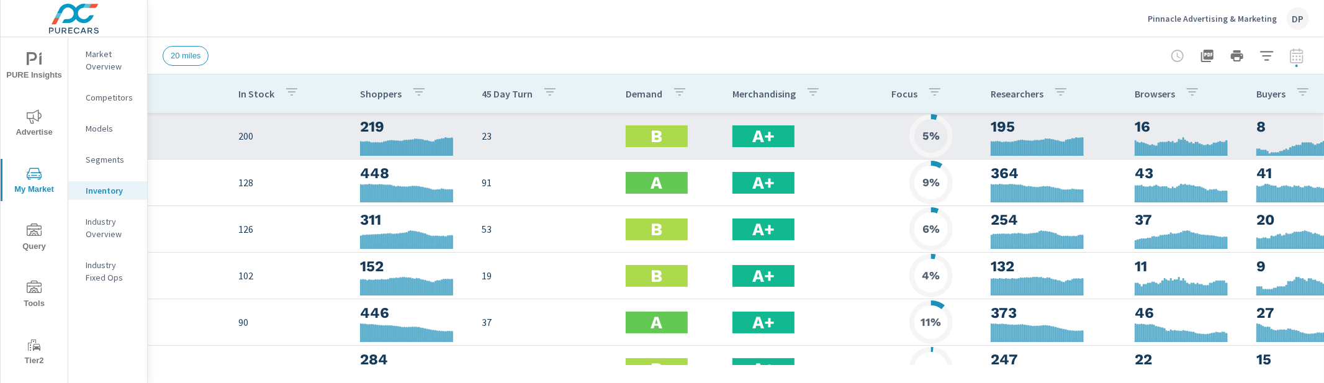
scroll to position [0, 190]
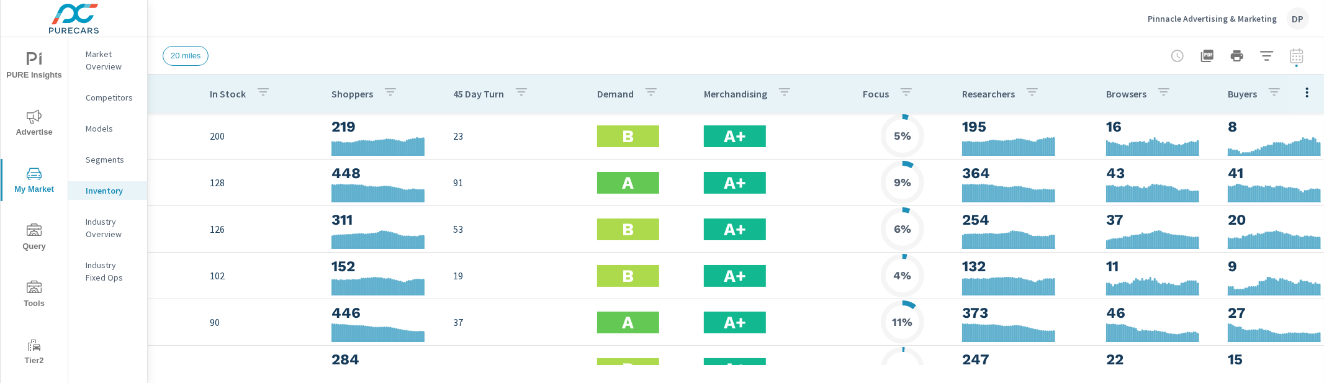
click at [1310, 103] on button "button" at bounding box center [1307, 91] width 25 height 25
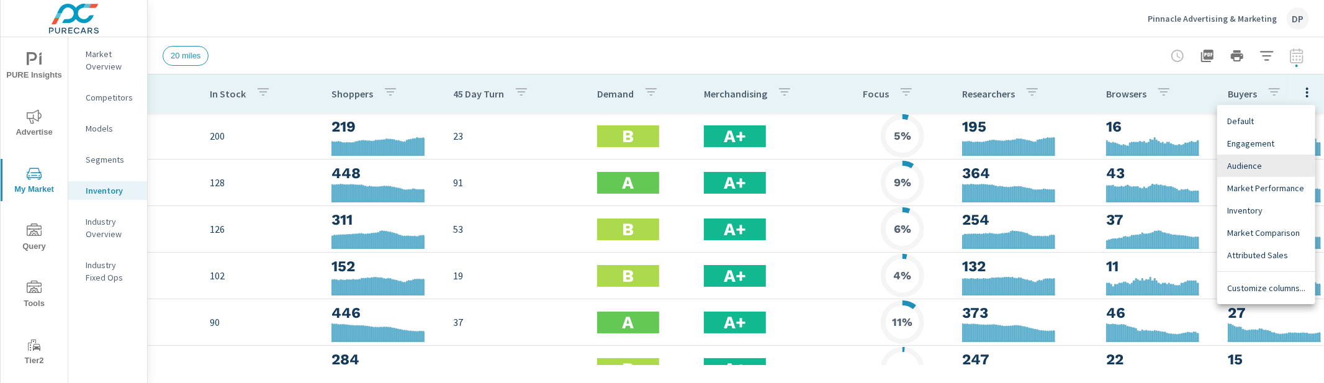
click at [1272, 247] on div "Attributed Sales" at bounding box center [1267, 255] width 98 height 22
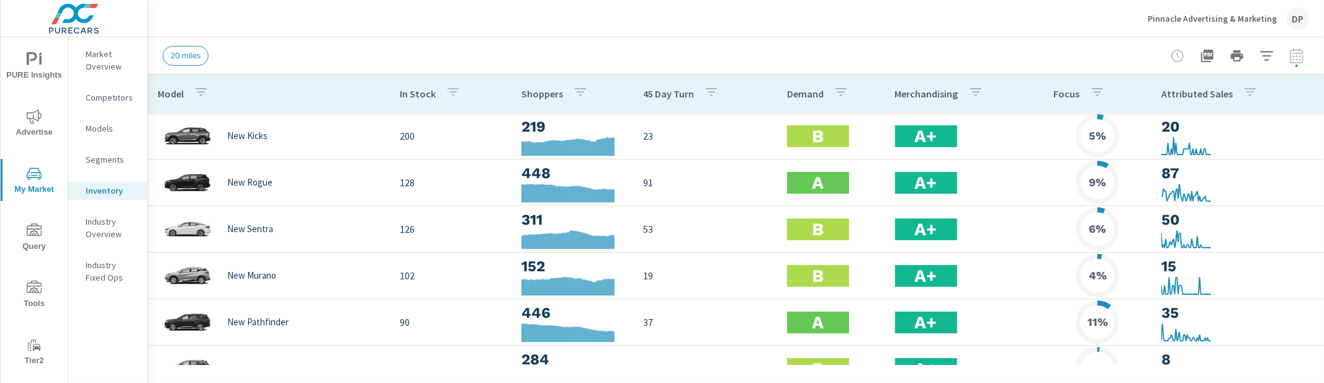
click at [1294, 54] on div at bounding box center [1237, 55] width 144 height 25
